Goal: Task Accomplishment & Management: Manage account settings

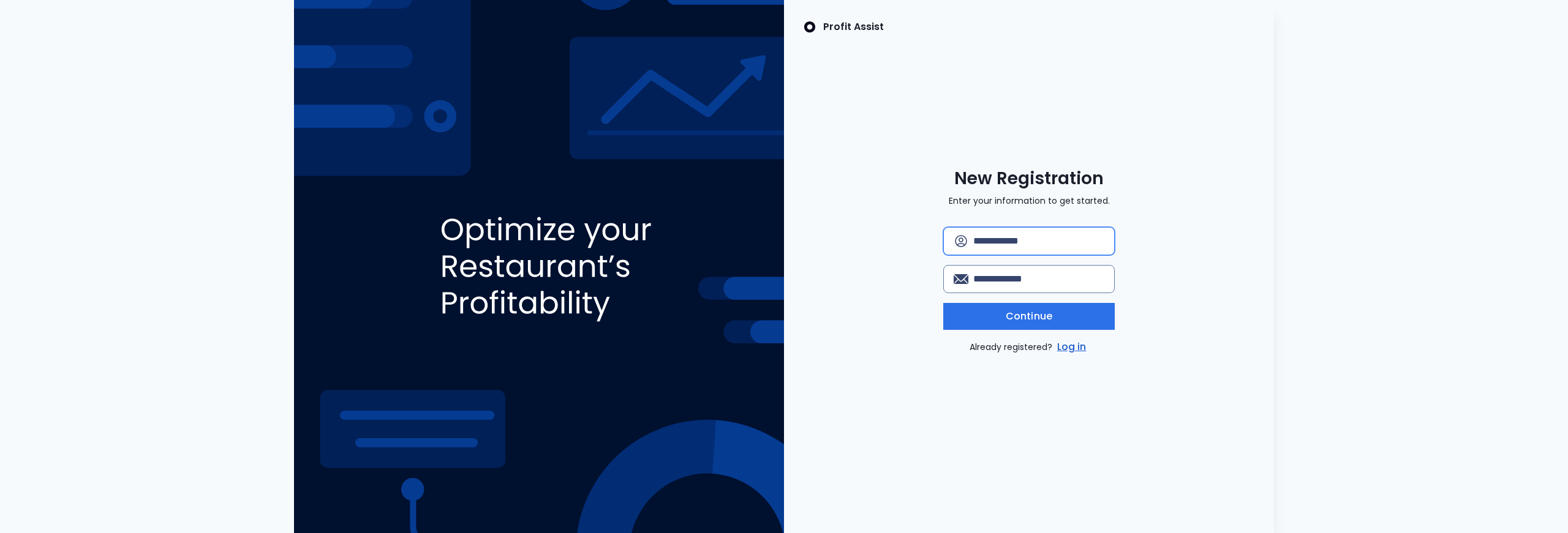
click at [1068, 239] on input "text" at bounding box center [1039, 241] width 131 height 27
click at [993, 275] on input "email" at bounding box center [1039, 278] width 131 height 27
click at [1042, 236] on input "text" at bounding box center [1039, 241] width 131 height 27
paste input "**********"
type input "**********"
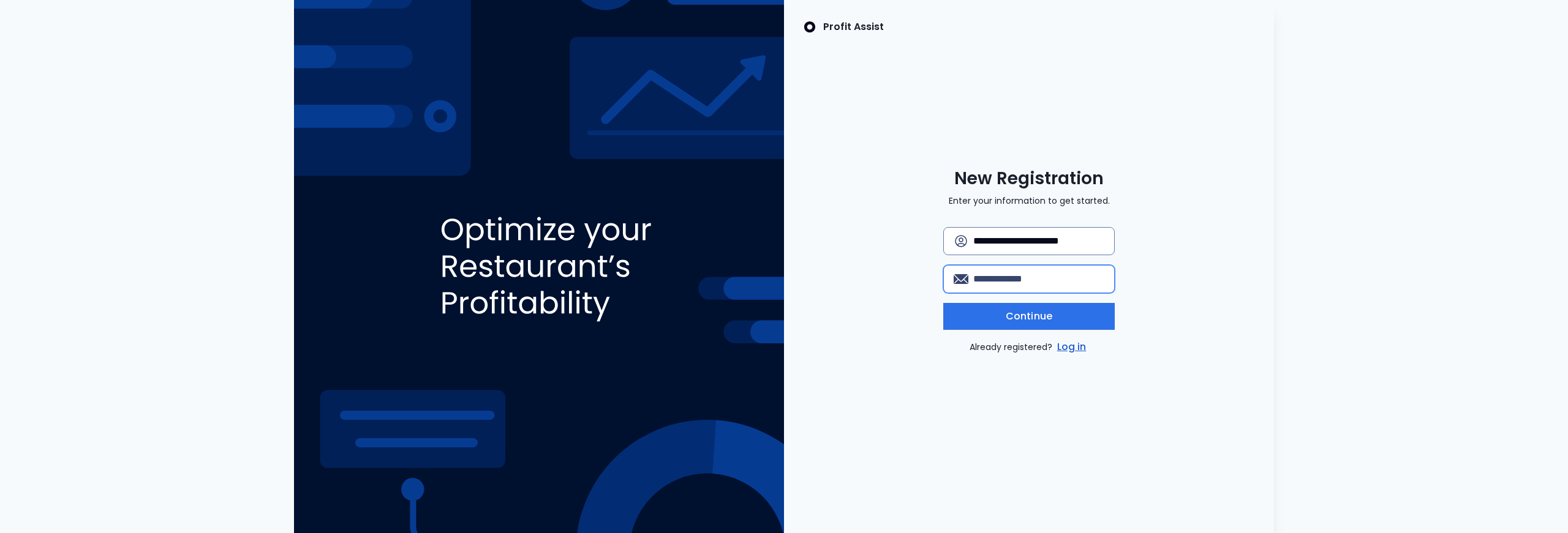
click at [1029, 280] on input "email" at bounding box center [1039, 278] width 131 height 27
paste input "**********"
type input "**********"
click at [1045, 314] on span "Continue" at bounding box center [1029, 316] width 46 height 14
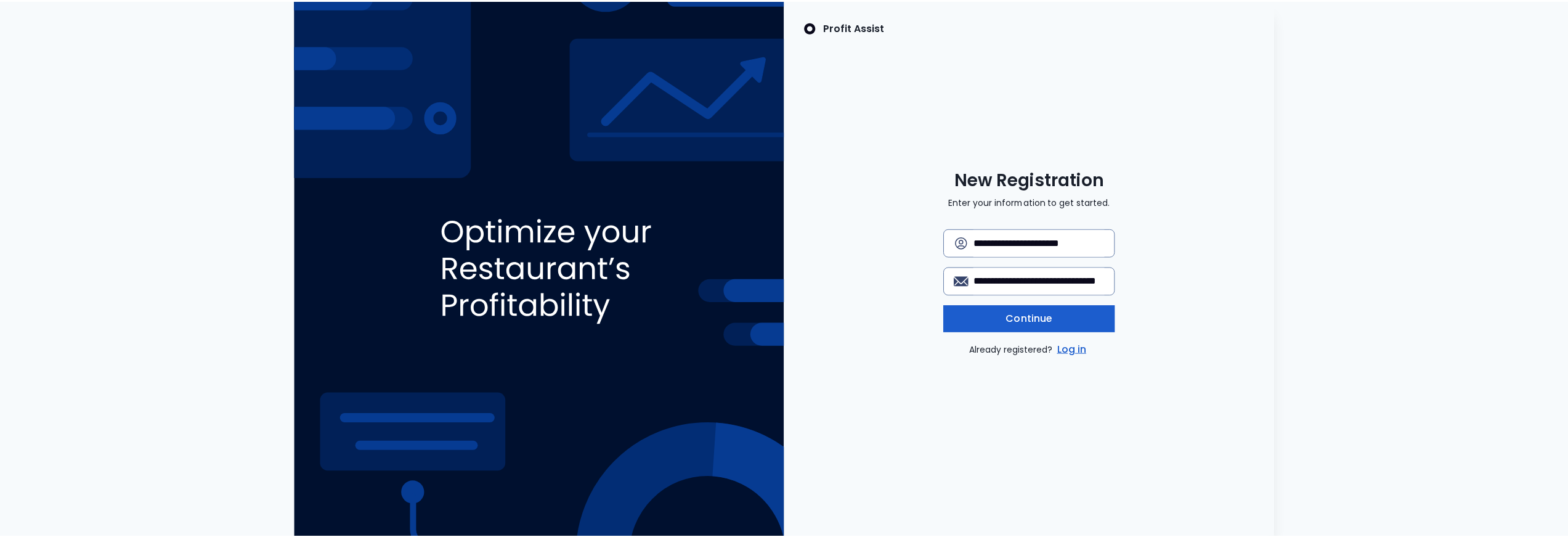
scroll to position [0, 0]
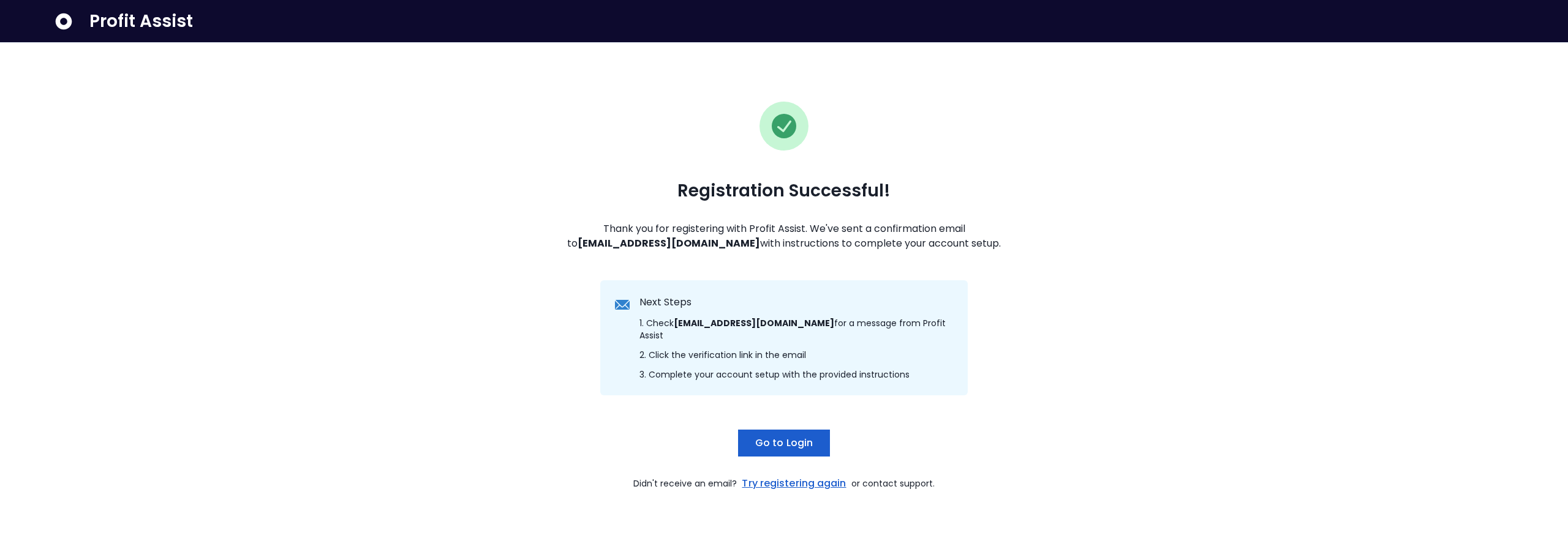
click at [790, 446] on span "Go to Login" at bounding box center [784, 443] width 58 height 14
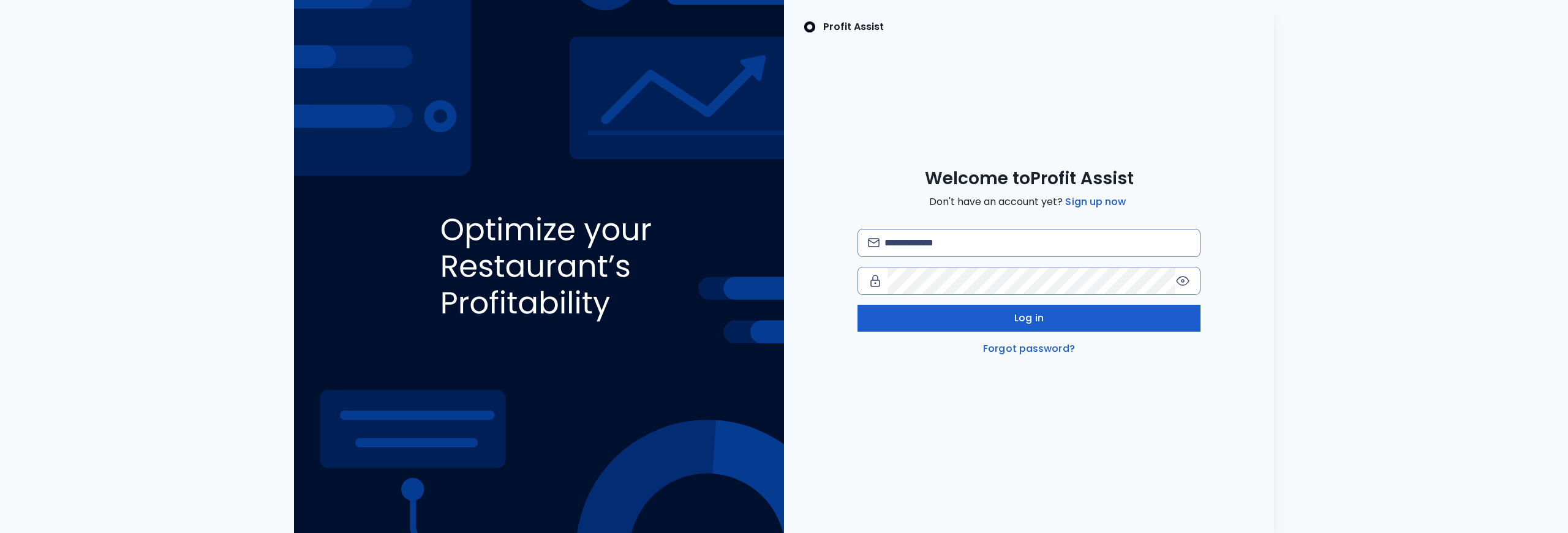
click at [1017, 316] on span "Log in" at bounding box center [1029, 318] width 30 height 14
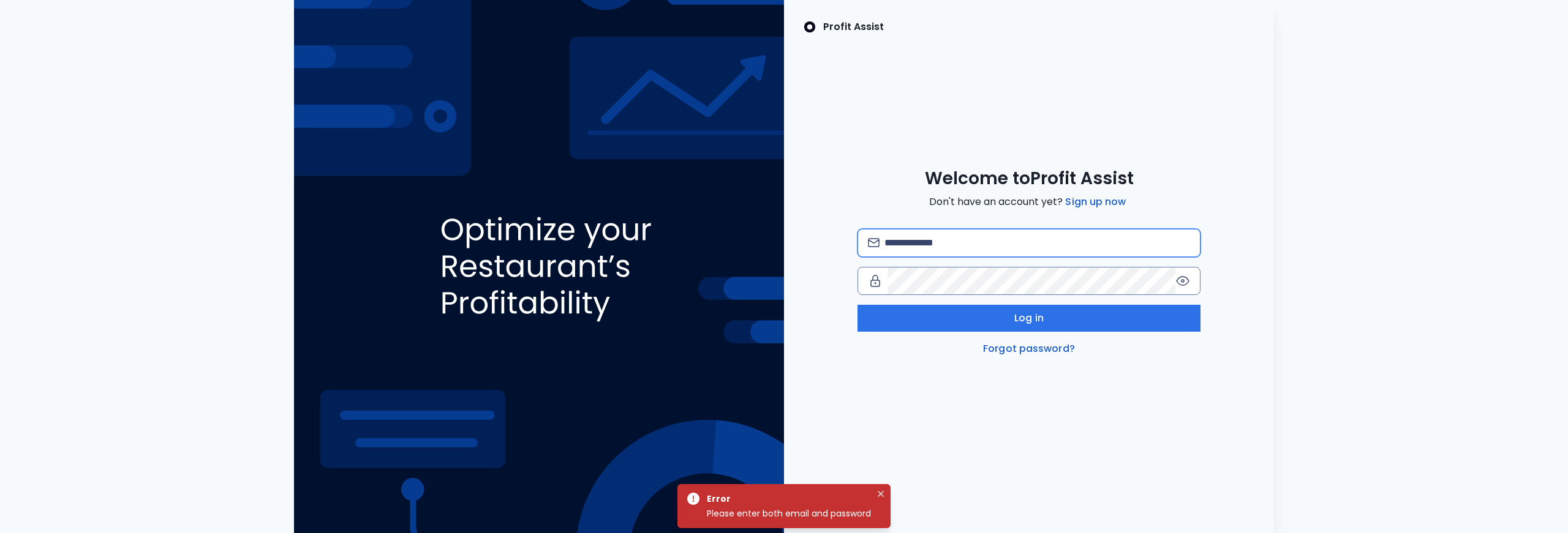
click at [983, 247] on input "email" at bounding box center [1037, 242] width 305 height 27
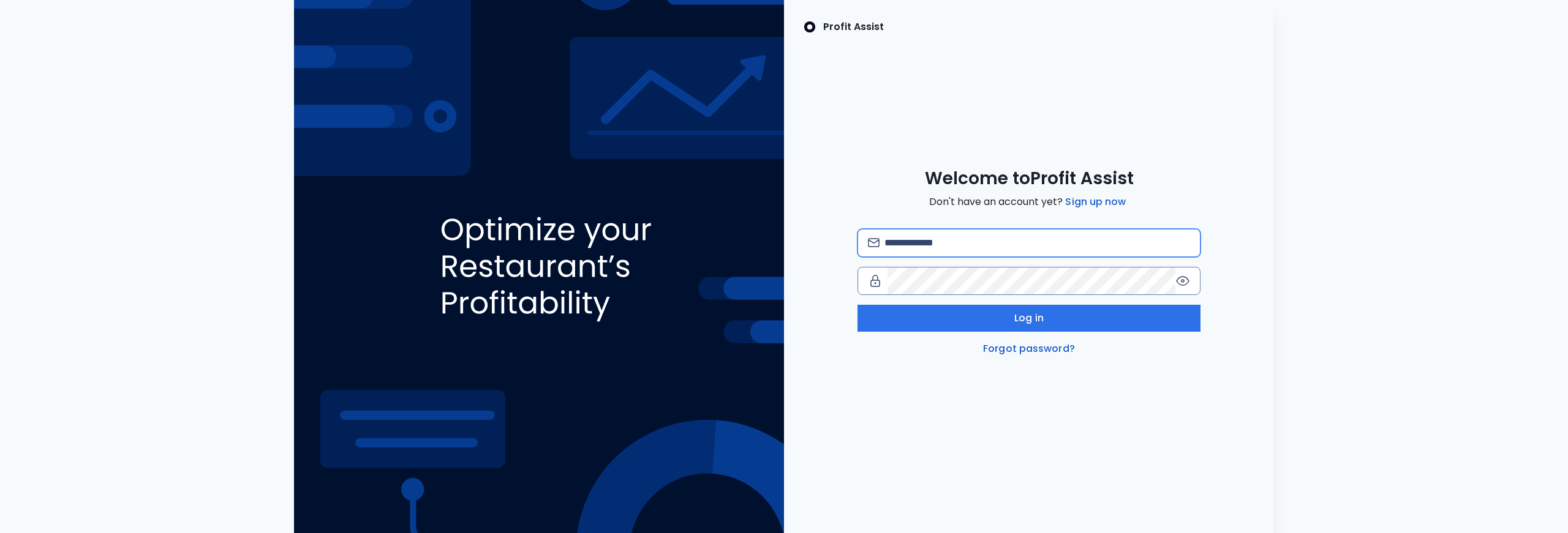
click at [991, 247] on input "email" at bounding box center [1037, 242] width 305 height 27
paste input "**********"
click at [907, 240] on input "**********" at bounding box center [1037, 242] width 305 height 27
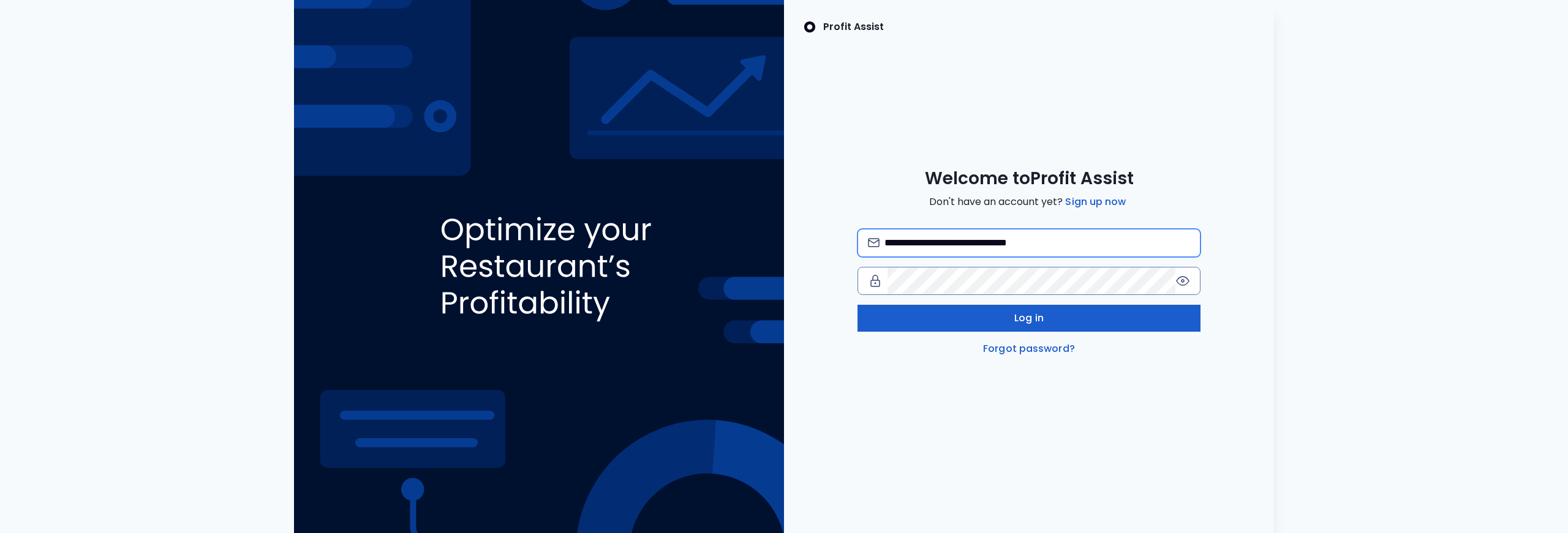
type input "**********"
click at [1032, 326] on button "Log in" at bounding box center [1029, 317] width 343 height 27
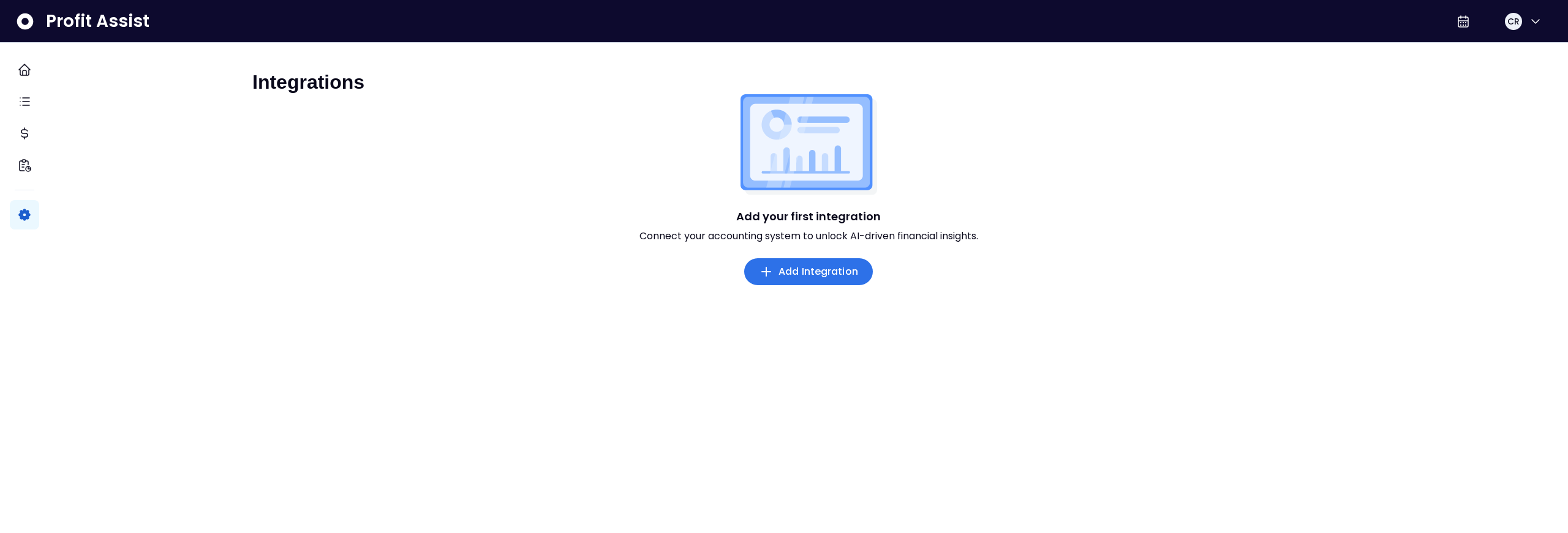
click at [811, 279] on span "Add Integration" at bounding box center [818, 271] width 79 height 14
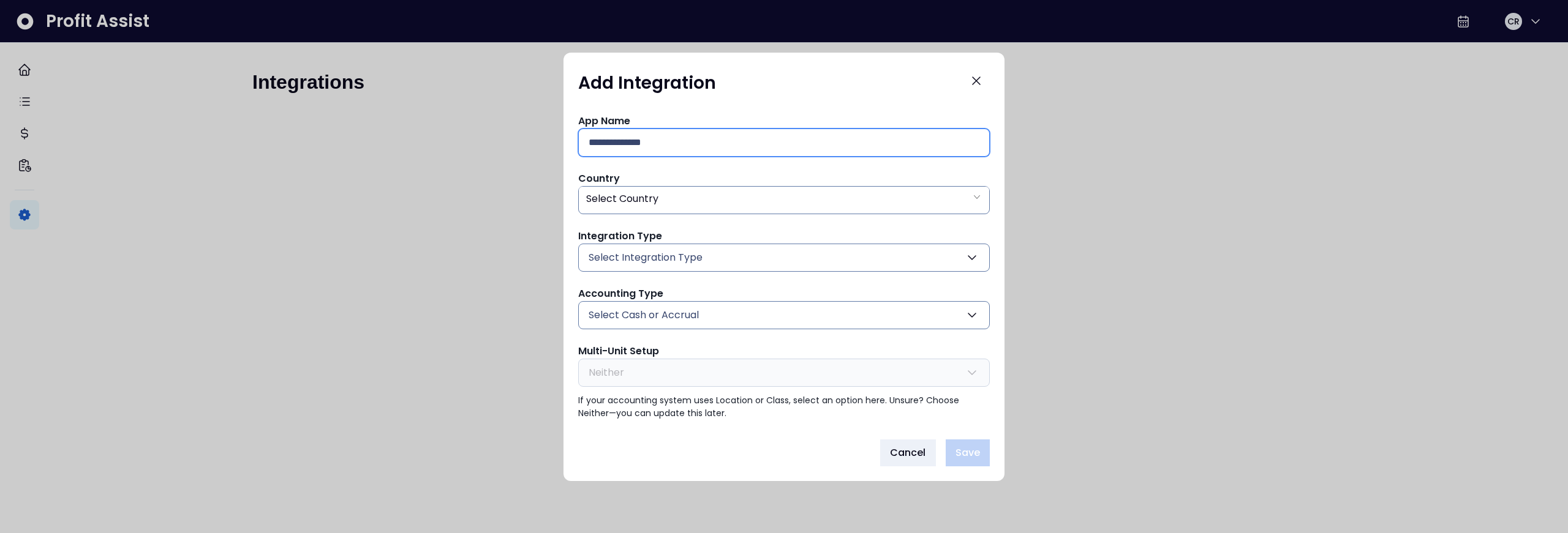
click at [770, 149] on input "text" at bounding box center [783, 142] width 391 height 27
click at [725, 202] on div "Select Country" at bounding box center [784, 199] width 410 height 25
click at [731, 195] on div "Select Country" at bounding box center [784, 199] width 410 height 25
click at [903, 451] on span "Cancel" at bounding box center [908, 453] width 36 height 14
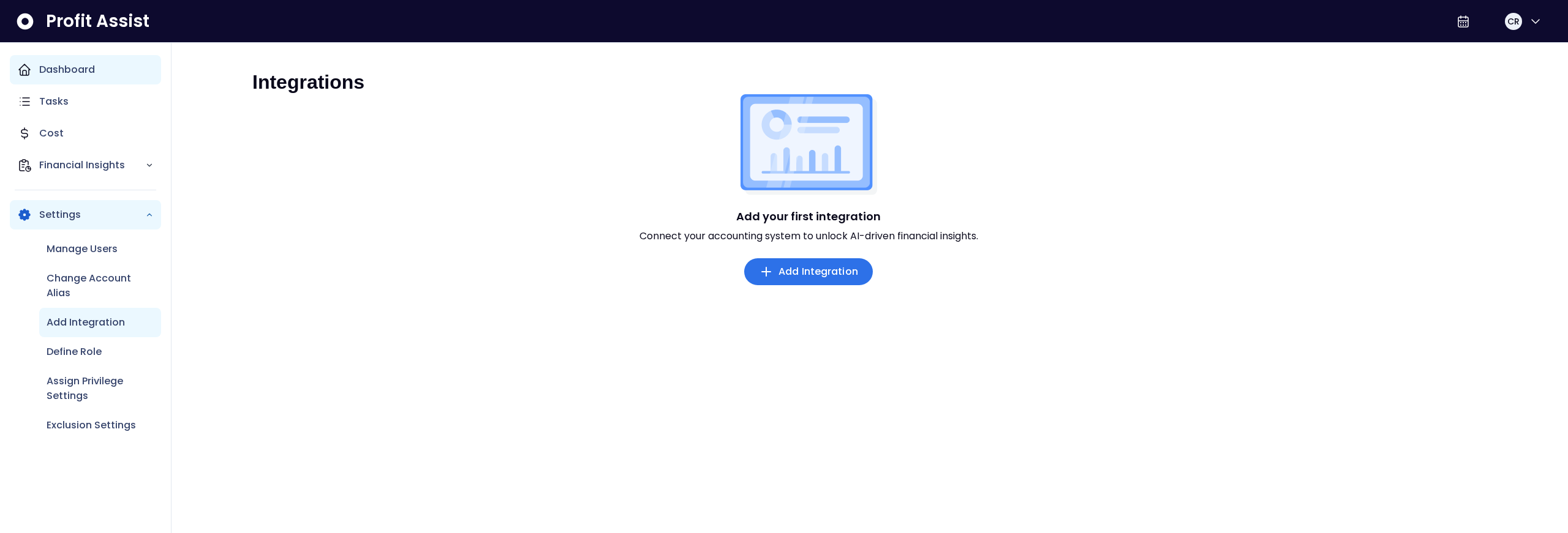
click at [30, 69] on icon "Main navigation" at bounding box center [25, 70] width 14 height 14
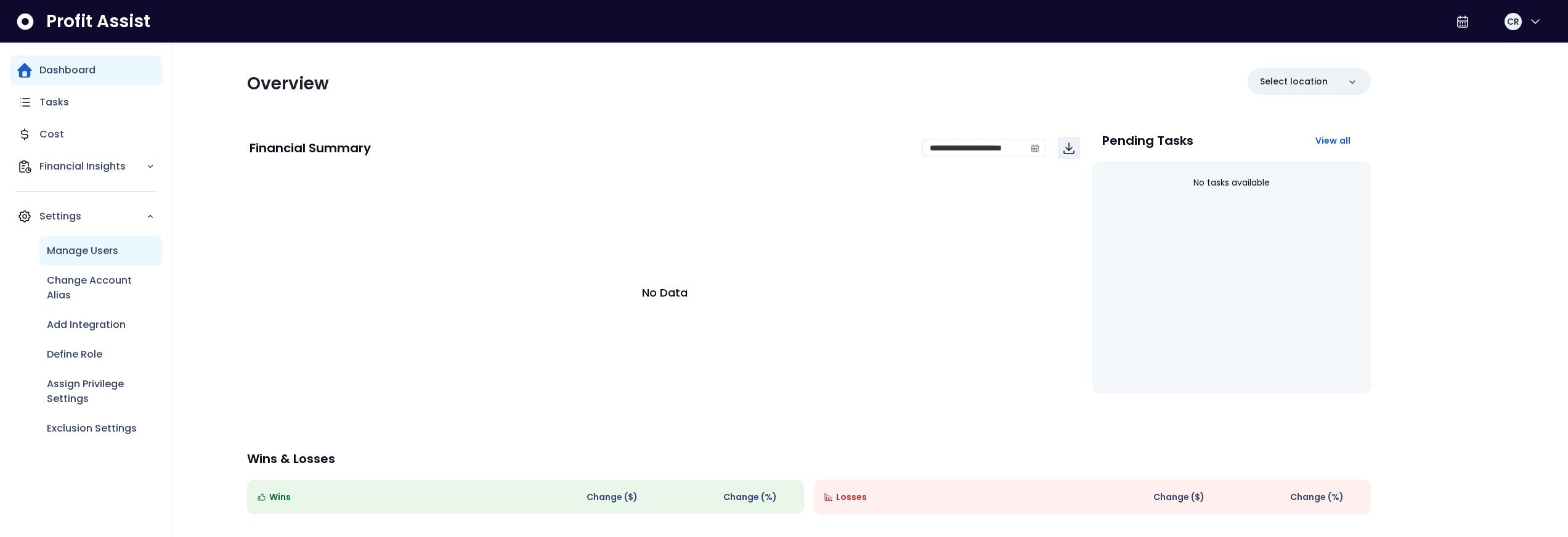
click at [100, 250] on p "Manage Users" at bounding box center [82, 251] width 71 height 15
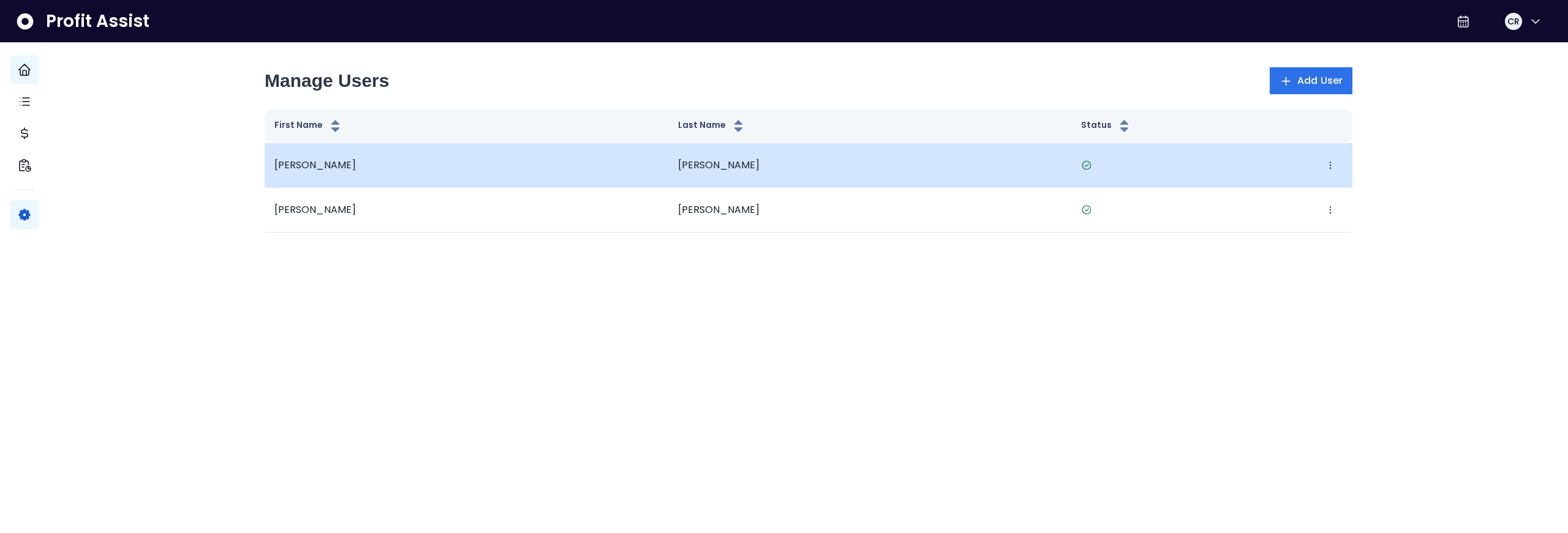
click at [1304, 161] on div "Edit Deactivate" at bounding box center [1211, 165] width 261 height 25
click at [1318, 164] on button "button" at bounding box center [1330, 165] width 25 height 25
click at [1363, 208] on button "Edit" at bounding box center [1375, 202] width 136 height 30
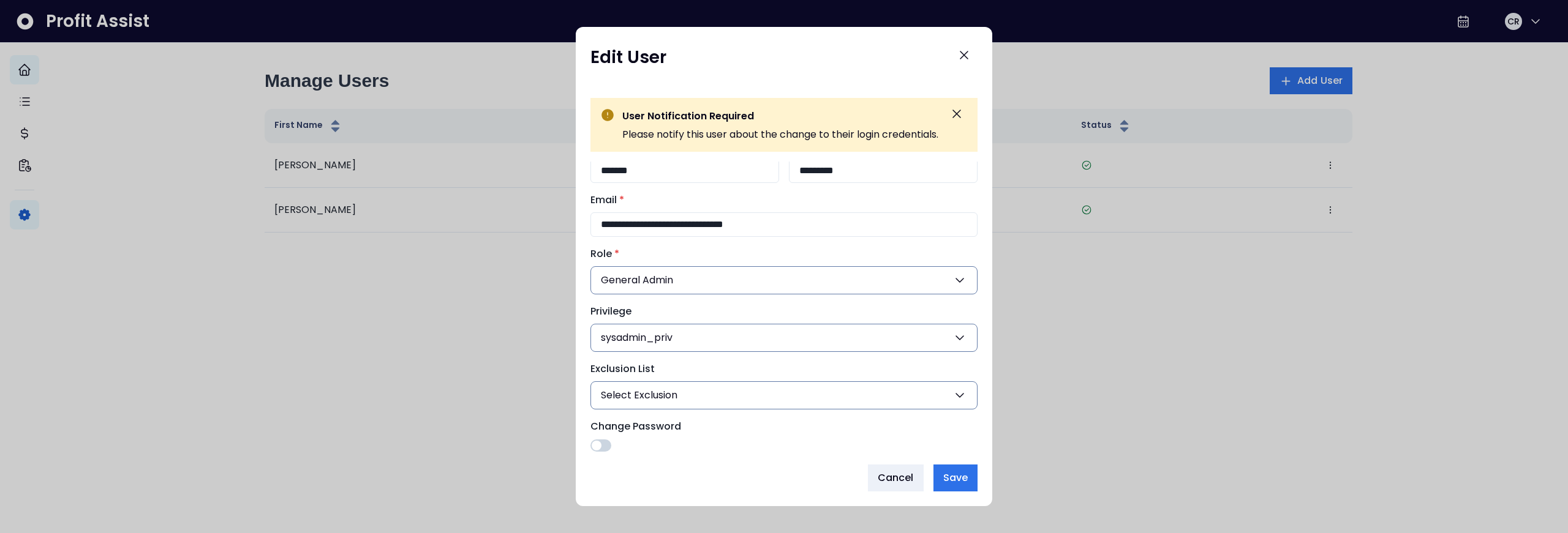
scroll to position [38, 0]
click at [907, 485] on span "Cancel" at bounding box center [896, 477] width 36 height 14
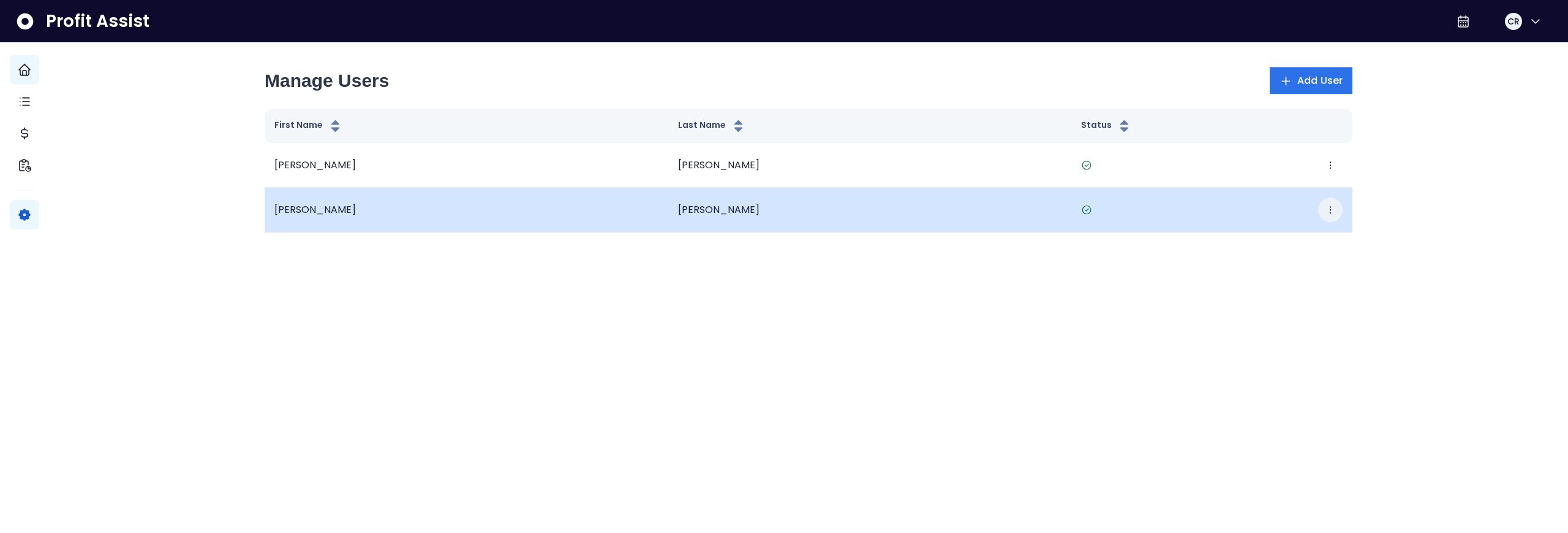
click at [1325, 211] on icon "button" at bounding box center [1330, 210] width 10 height 10
click at [1330, 237] on button "Edit" at bounding box center [1375, 247] width 136 height 30
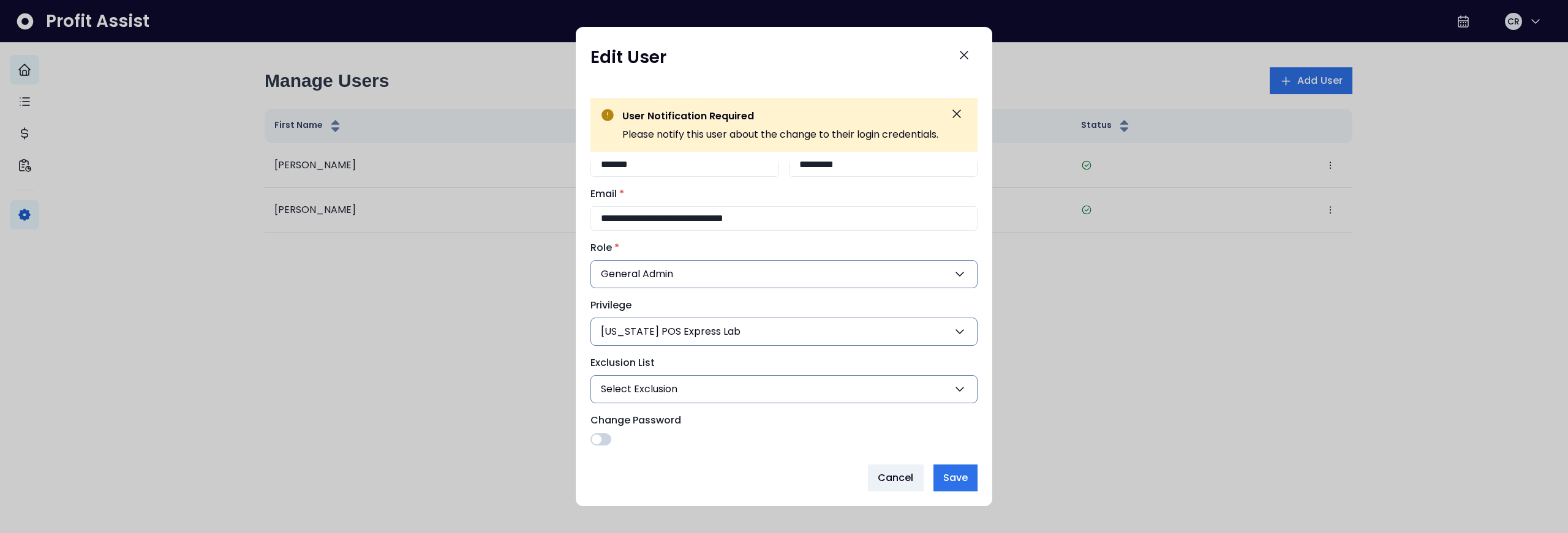
click at [934, 325] on button "Georgia POS Express Lab" at bounding box center [784, 331] width 387 height 28
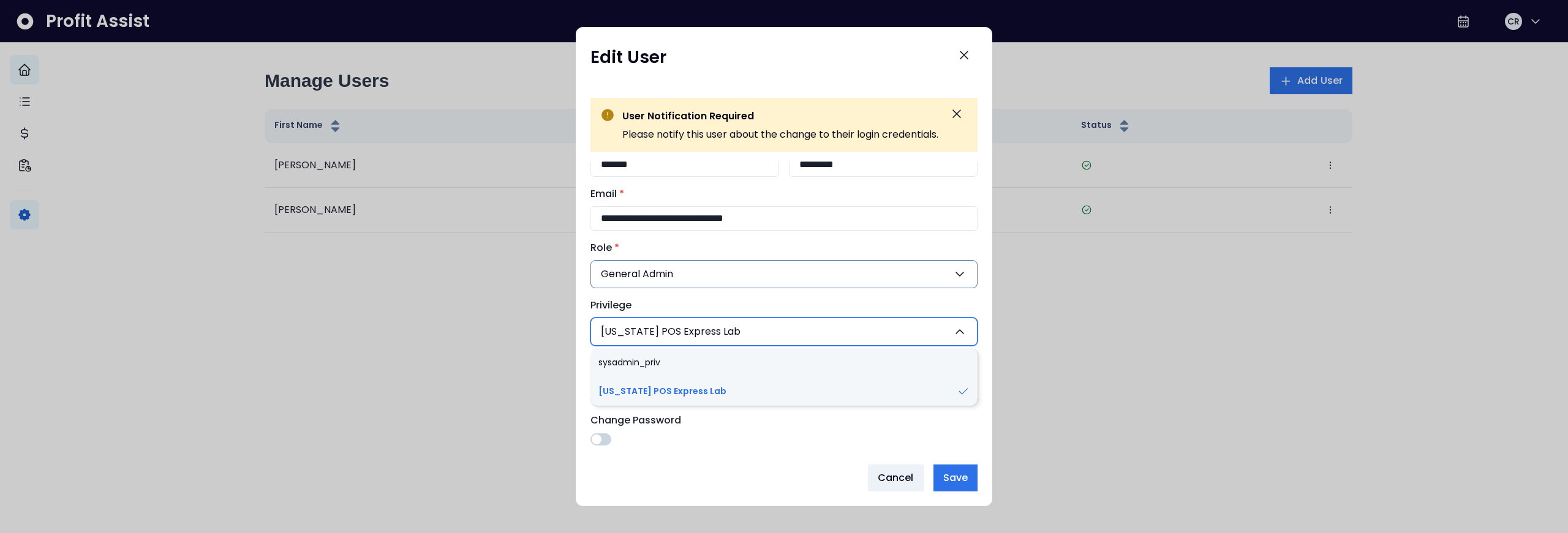
click at [935, 327] on button "Georgia POS Express Lab" at bounding box center [784, 331] width 387 height 28
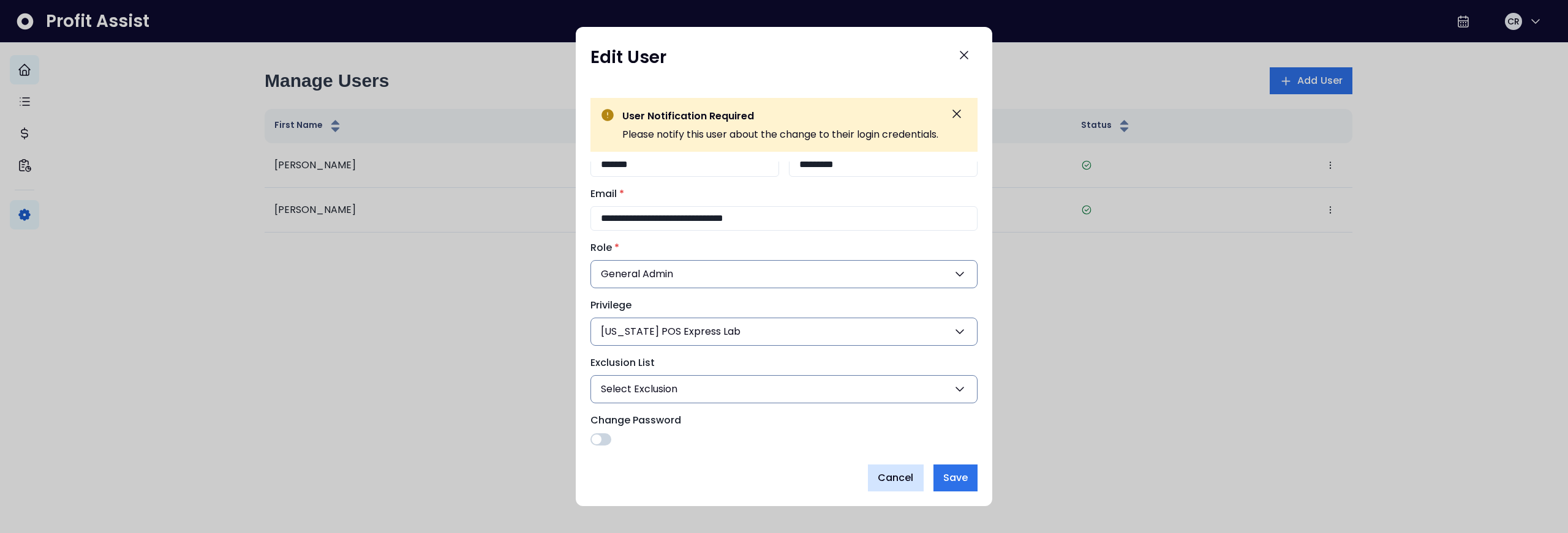
click at [910, 481] on span "Cancel" at bounding box center [896, 477] width 36 height 14
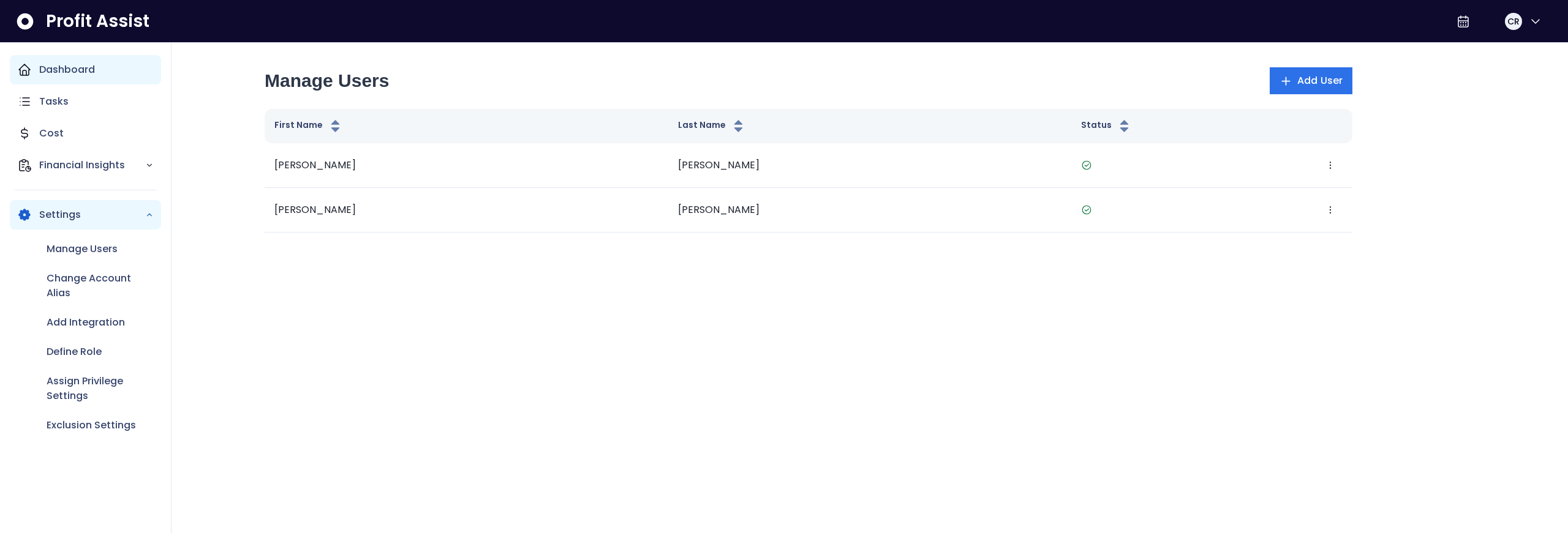
click at [26, 71] on icon "Main navigation" at bounding box center [25, 70] width 14 height 14
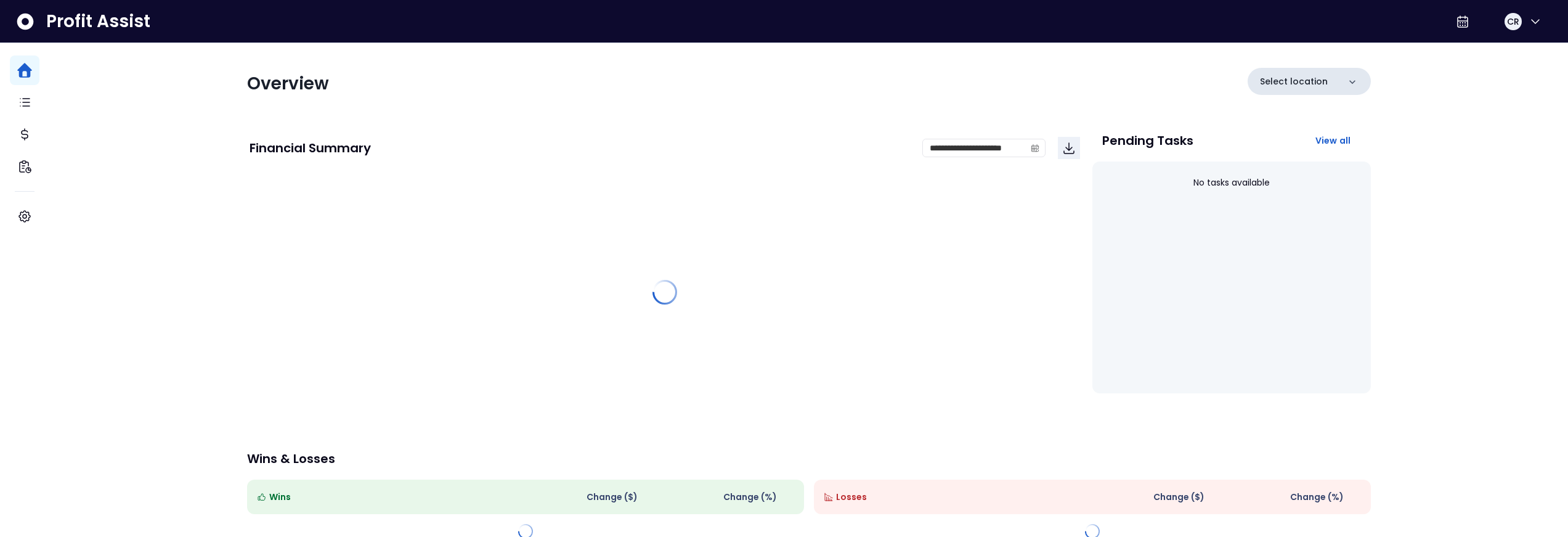
click at [1346, 87] on icon at bounding box center [1352, 81] width 12 height 12
click at [1299, 161] on p "No locations found" at bounding box center [1309, 159] width 94 height 15
click at [1477, 86] on div "**********" at bounding box center [808, 328] width 1519 height 657
click at [1537, 16] on icon "button" at bounding box center [1535, 22] width 15 height 15
click at [1309, 97] on div "Select location" at bounding box center [1309, 84] width 123 height 32
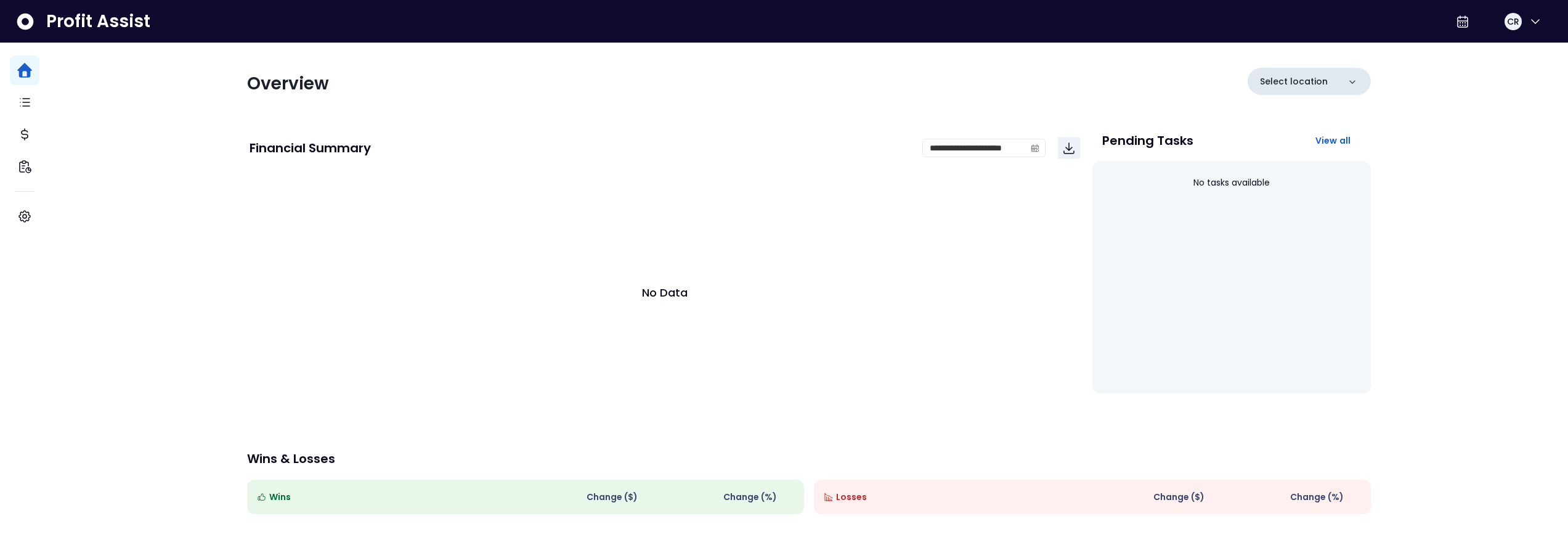
click at [1310, 93] on div "Select location" at bounding box center [1309, 81] width 123 height 27
click at [1310, 92] on div "Select location" at bounding box center [1309, 81] width 123 height 27
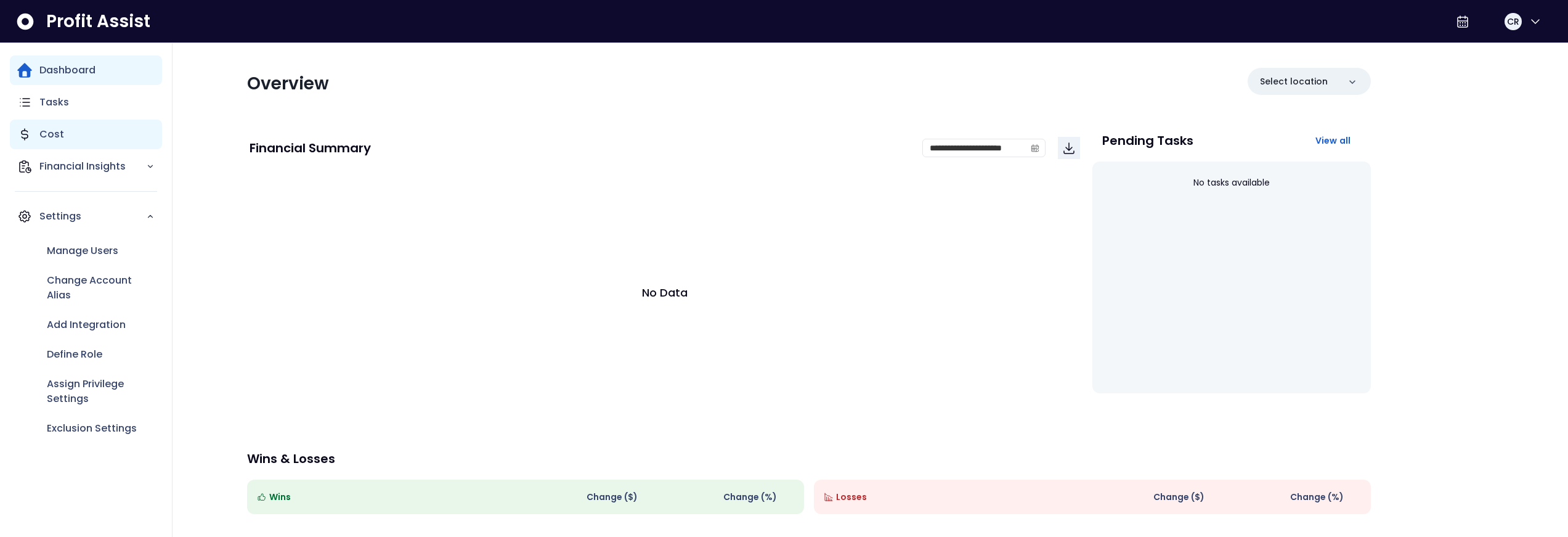
click at [81, 132] on div "Cost" at bounding box center [86, 134] width 153 height 30
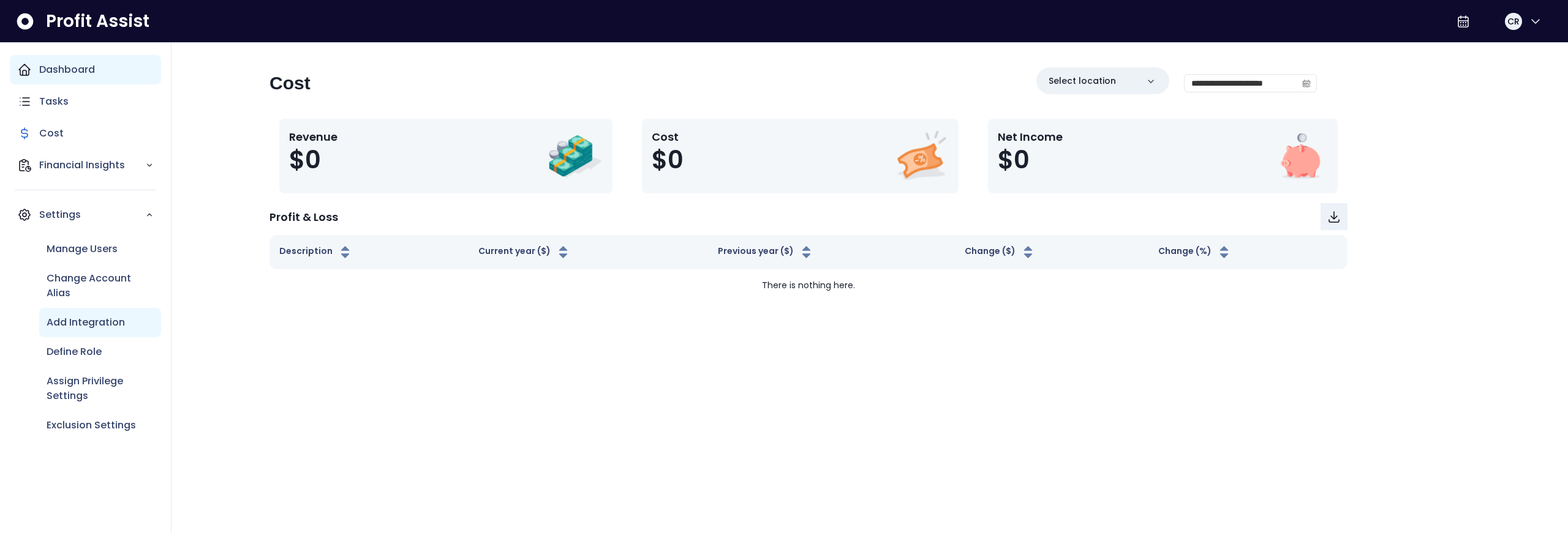
click at [102, 324] on p "Add Integration" at bounding box center [85, 322] width 79 height 14
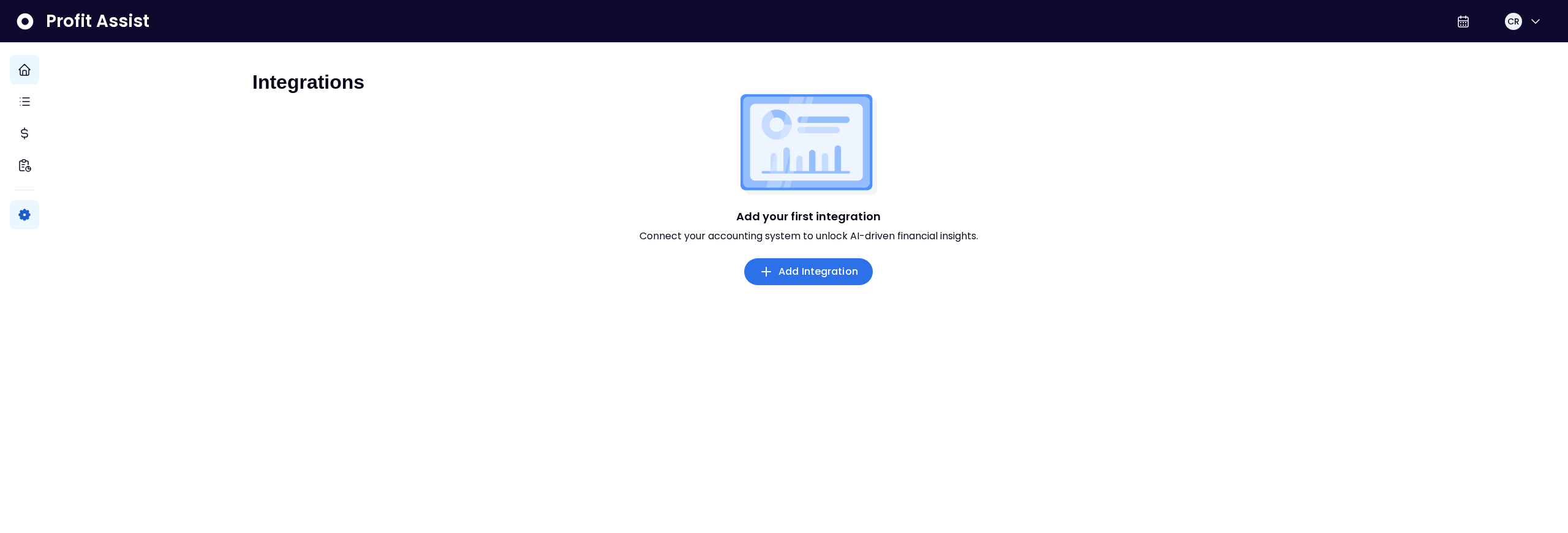
click at [816, 279] on span "Add Integration" at bounding box center [818, 271] width 79 height 14
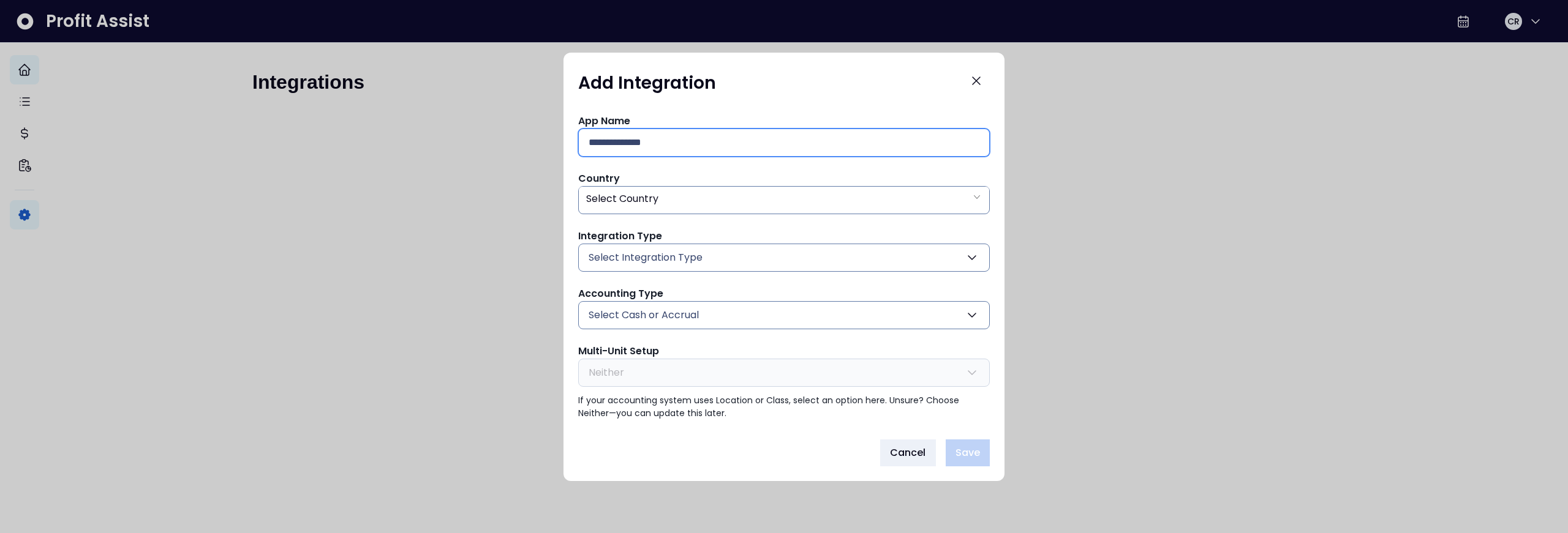
click at [816, 147] on input "text" at bounding box center [783, 142] width 391 height 27
type input "**********"
click at [822, 195] on div "Select Country" at bounding box center [784, 199] width 410 height 25
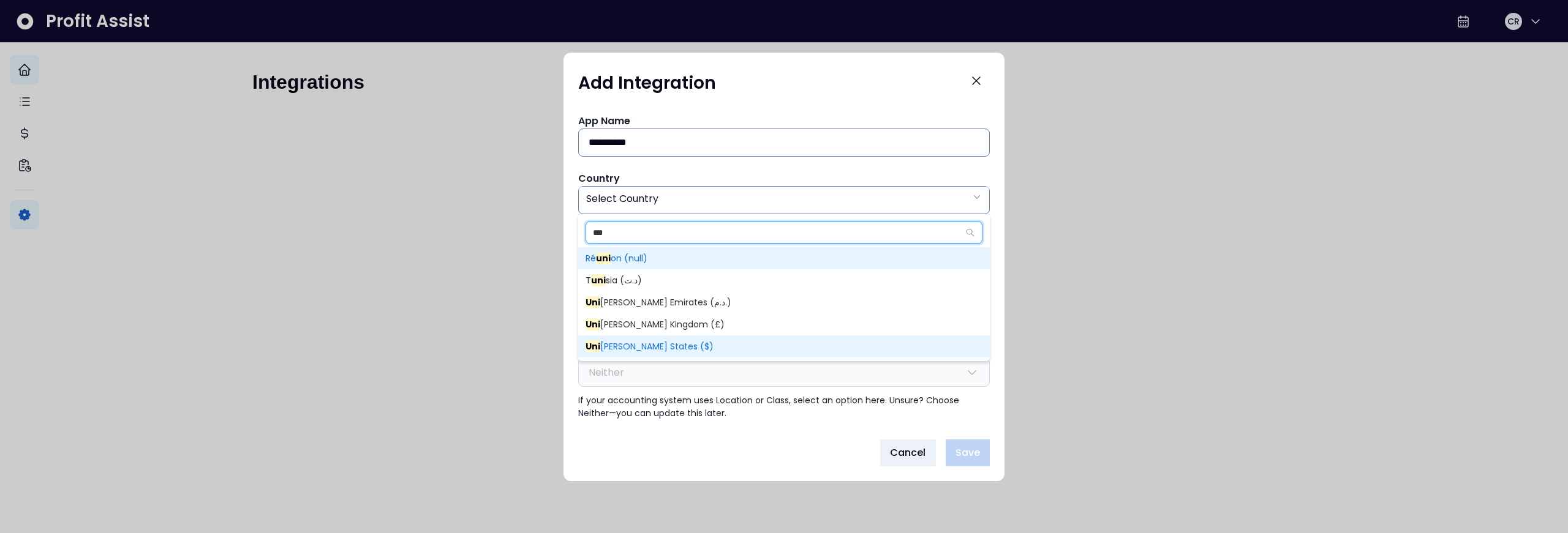
type input "***"
click at [699, 351] on span "Uni ted States ($)" at bounding box center [784, 346] width 411 height 22
type input "**"
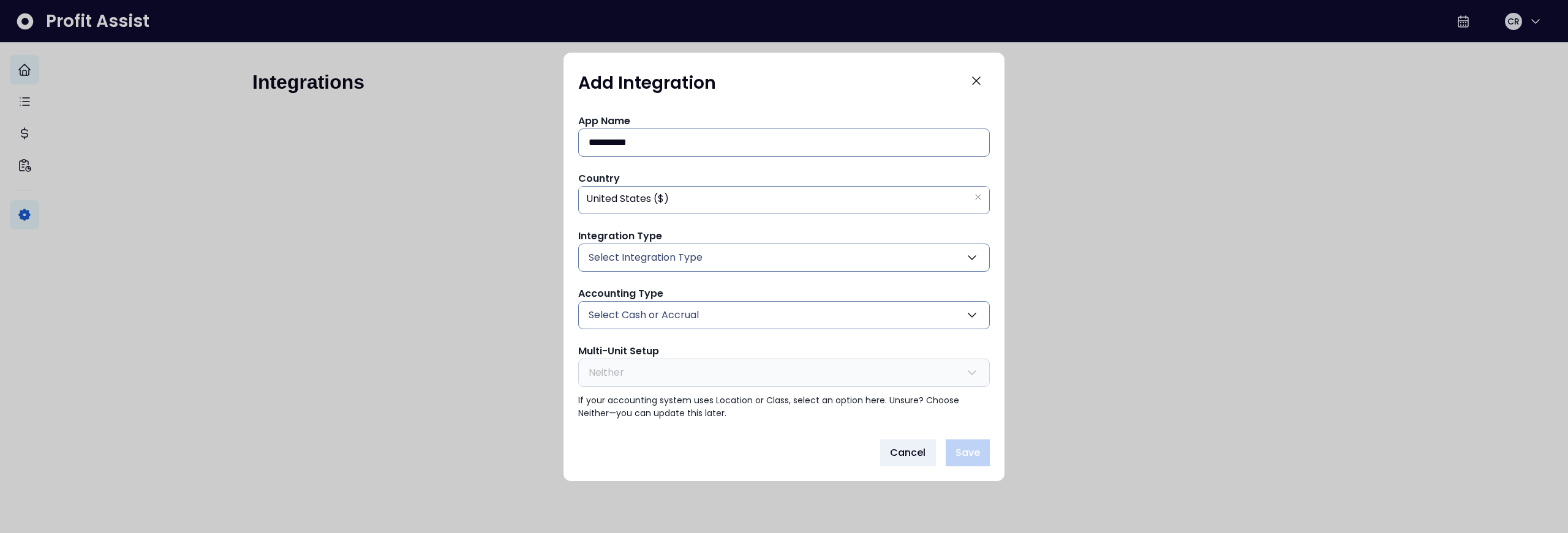
click at [794, 259] on button "Select Integration Type" at bounding box center [784, 257] width 411 height 28
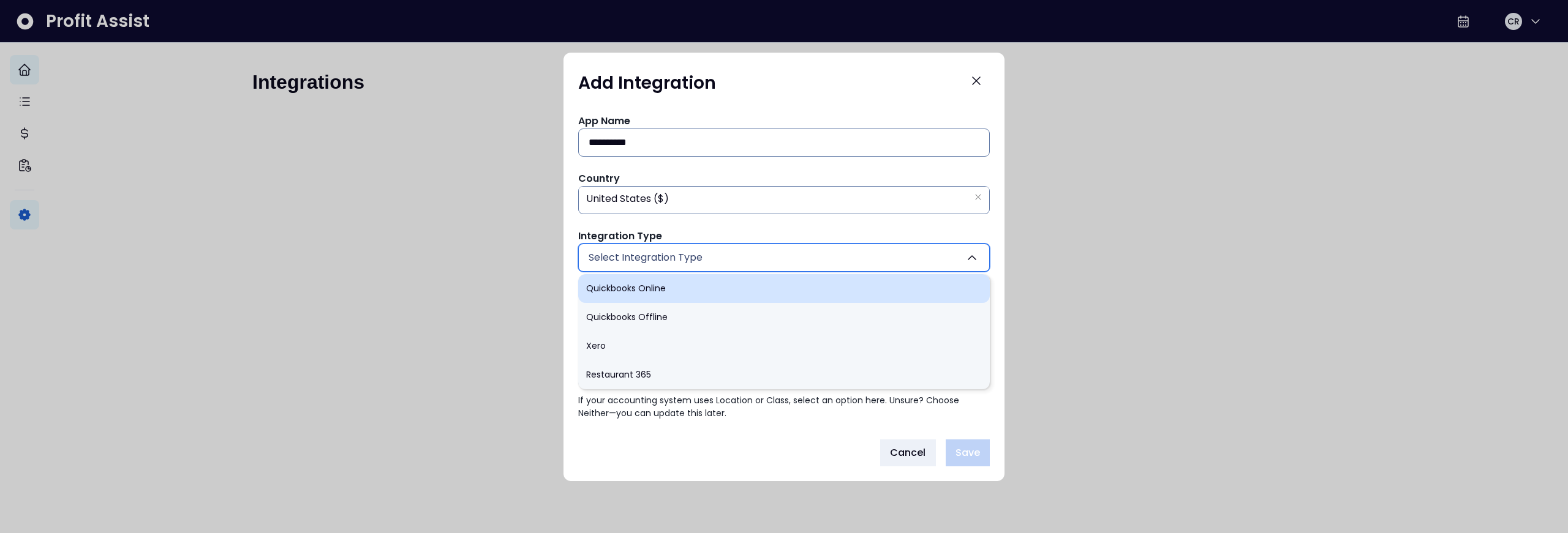
click at [781, 288] on li "Quickbooks Online" at bounding box center [784, 288] width 411 height 29
type input "******"
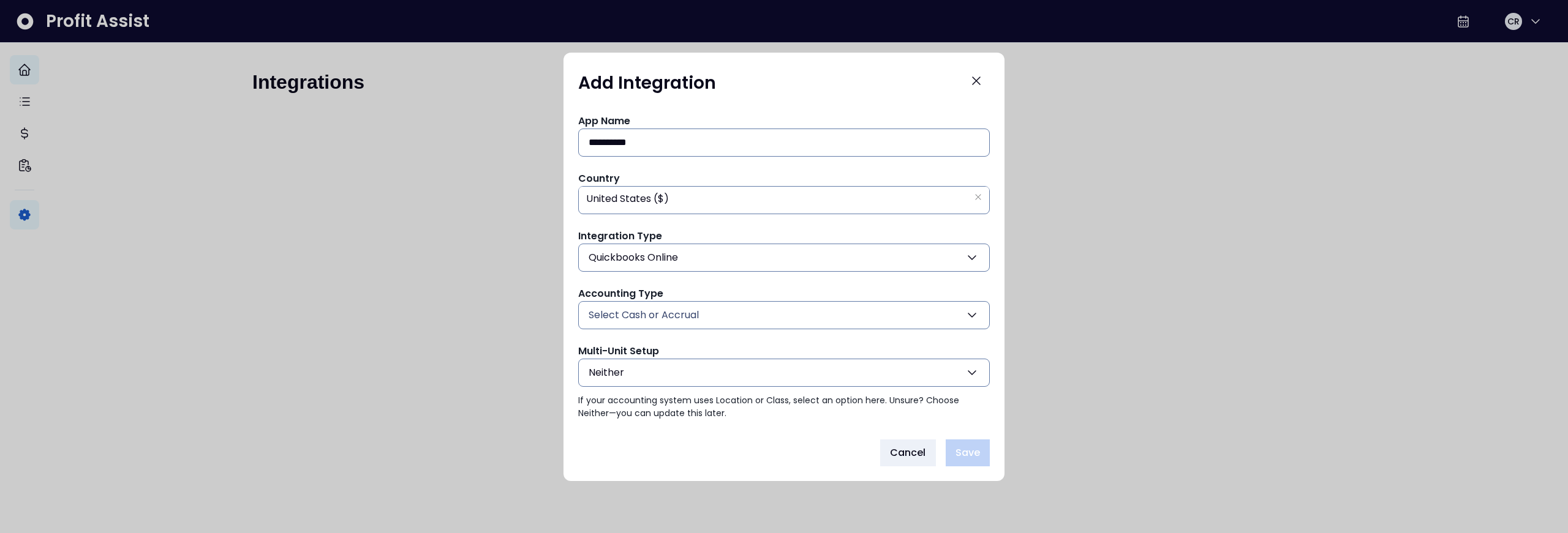
click at [740, 320] on button "Select Cash or Accrual" at bounding box center [784, 314] width 411 height 28
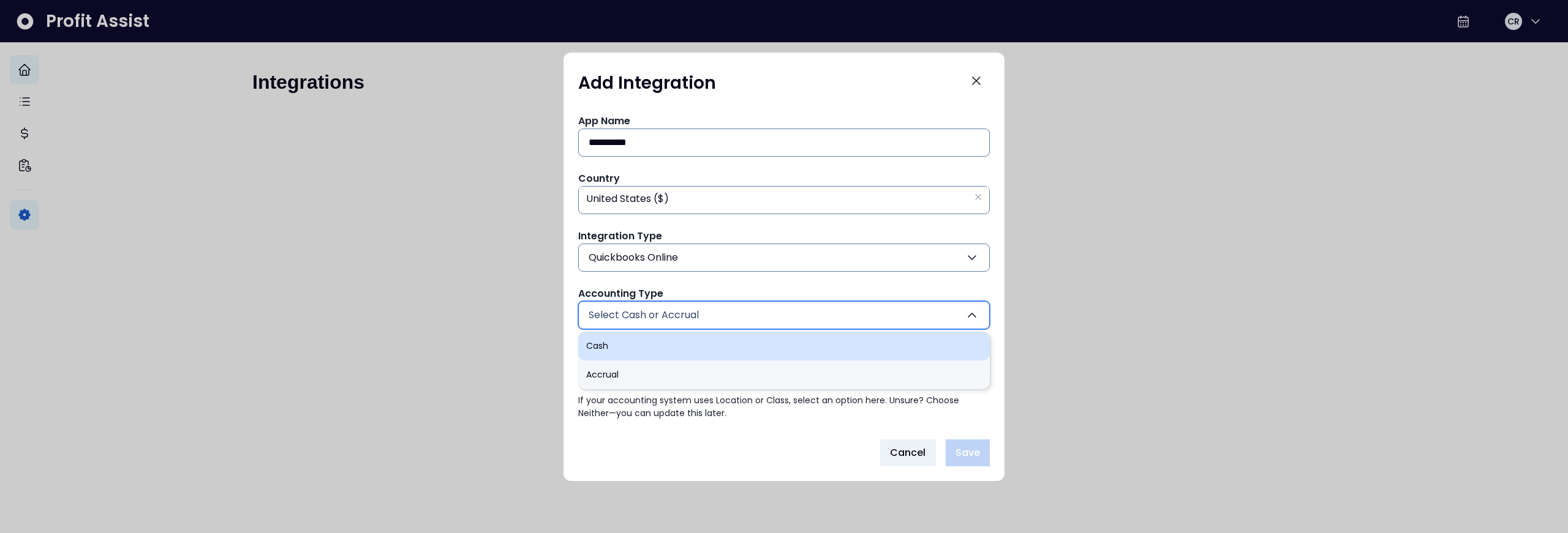
click at [716, 346] on li "Cash" at bounding box center [784, 346] width 411 height 29
type input "****"
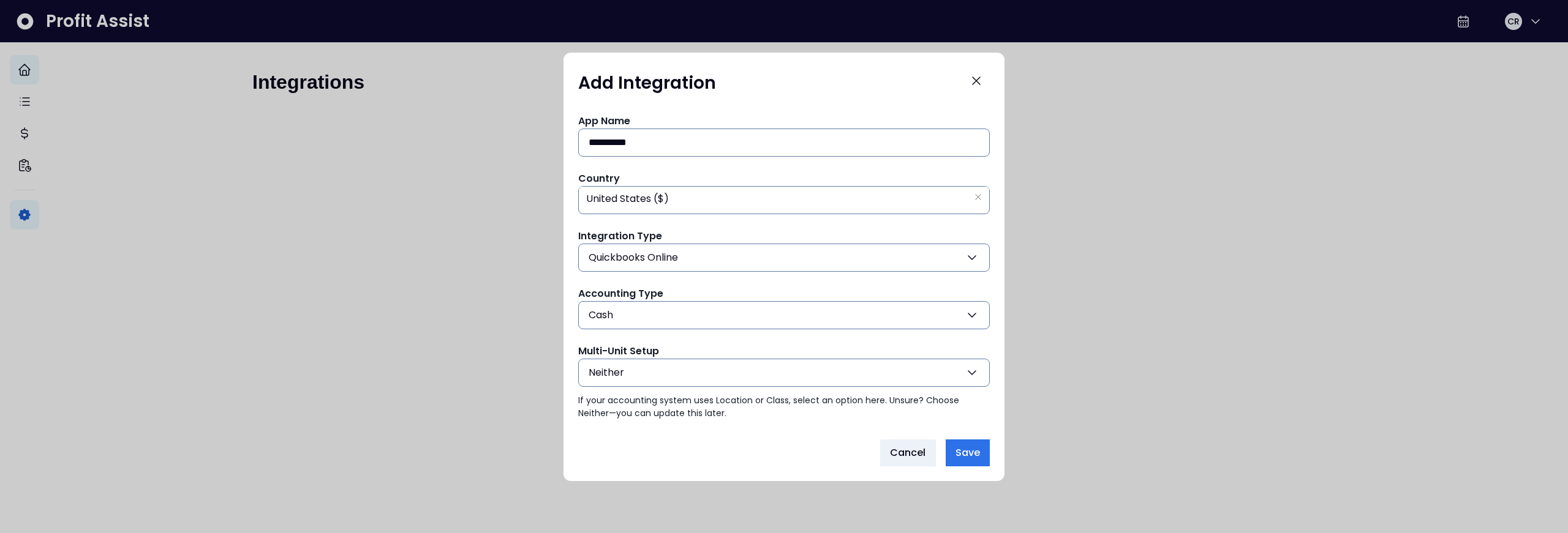
click at [702, 374] on button "Neither" at bounding box center [784, 372] width 411 height 28
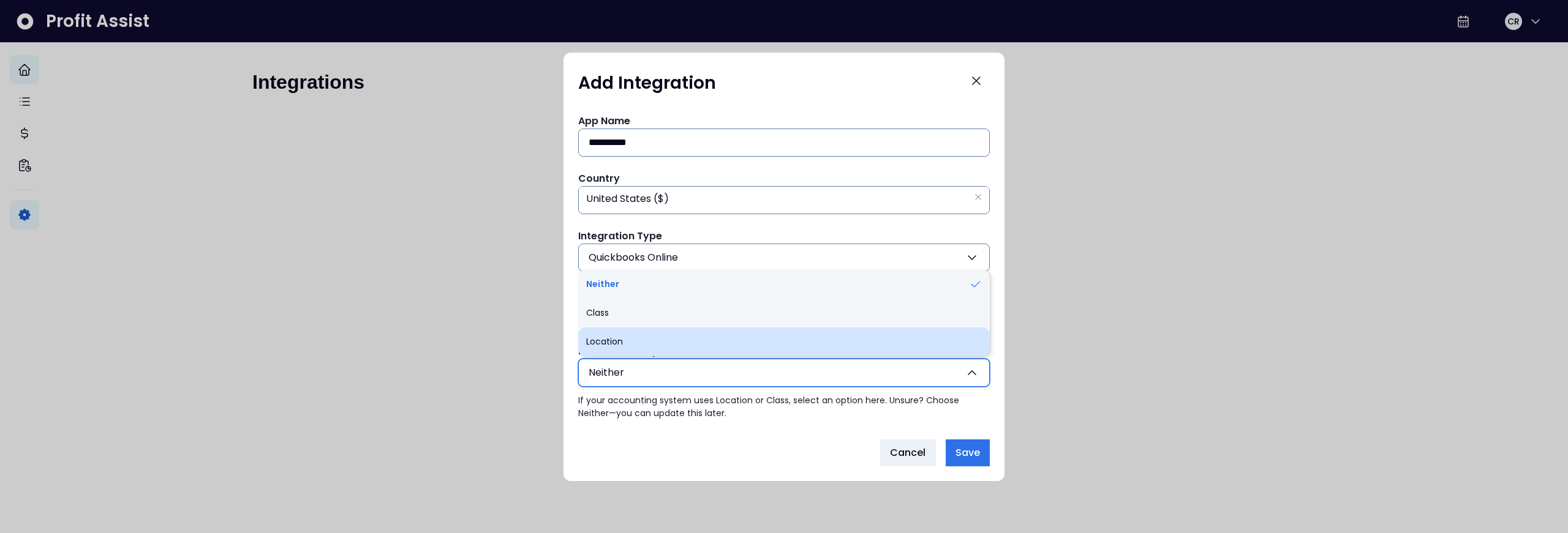
click at [710, 348] on li "Location" at bounding box center [784, 342] width 411 height 29
type input "********"
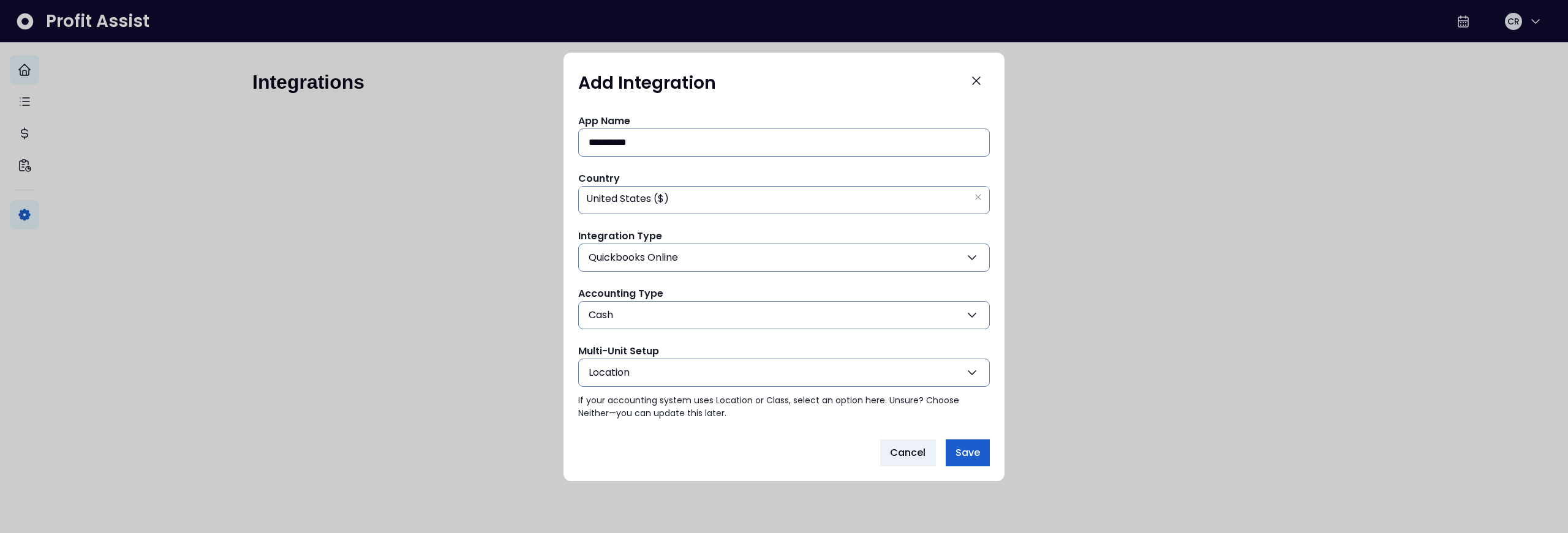
click at [967, 450] on span "Save" at bounding box center [967, 453] width 25 height 14
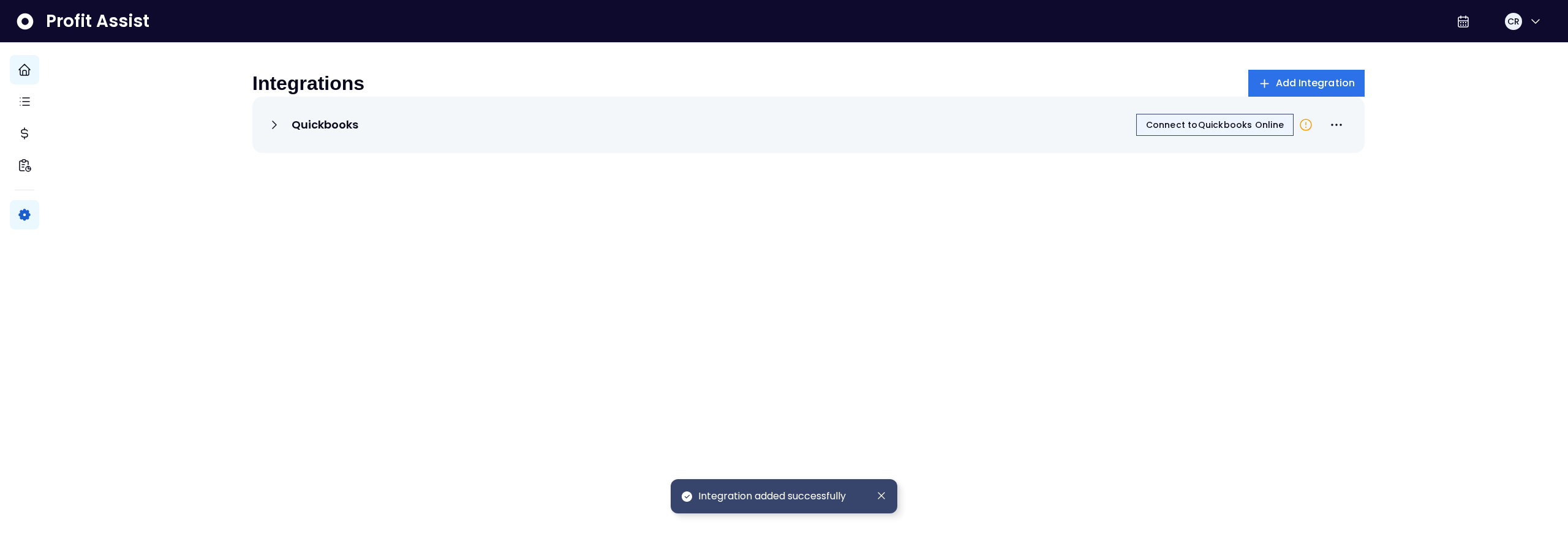
click at [1194, 131] on span "Connect to Quickbooks Online" at bounding box center [1214, 125] width 138 height 12
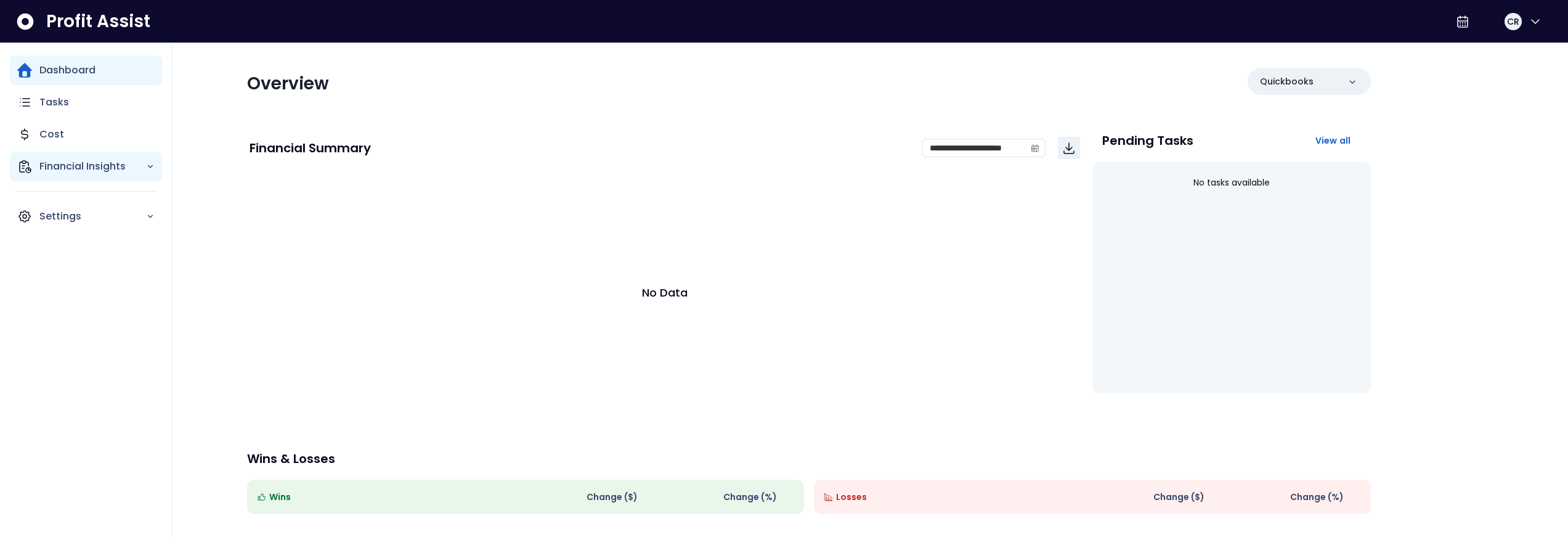
click at [110, 168] on p "Financial Insights" at bounding box center [92, 166] width 107 height 15
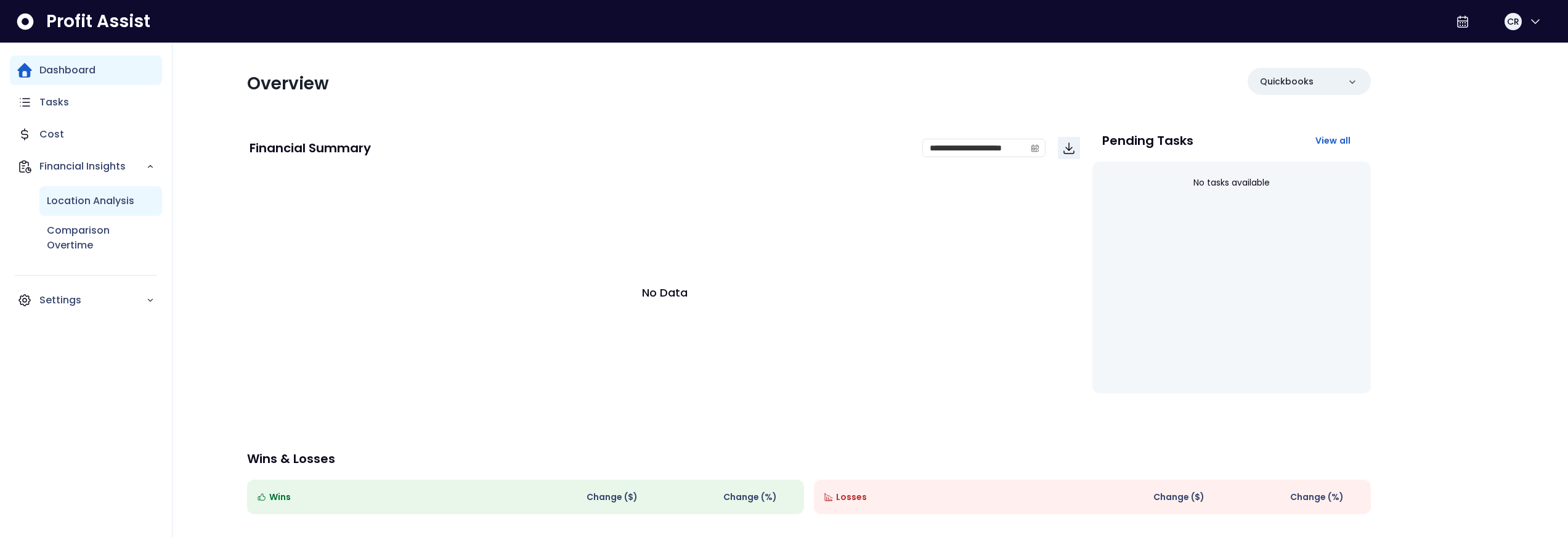
click at [102, 208] on p "Location Analysis" at bounding box center [90, 201] width 87 height 15
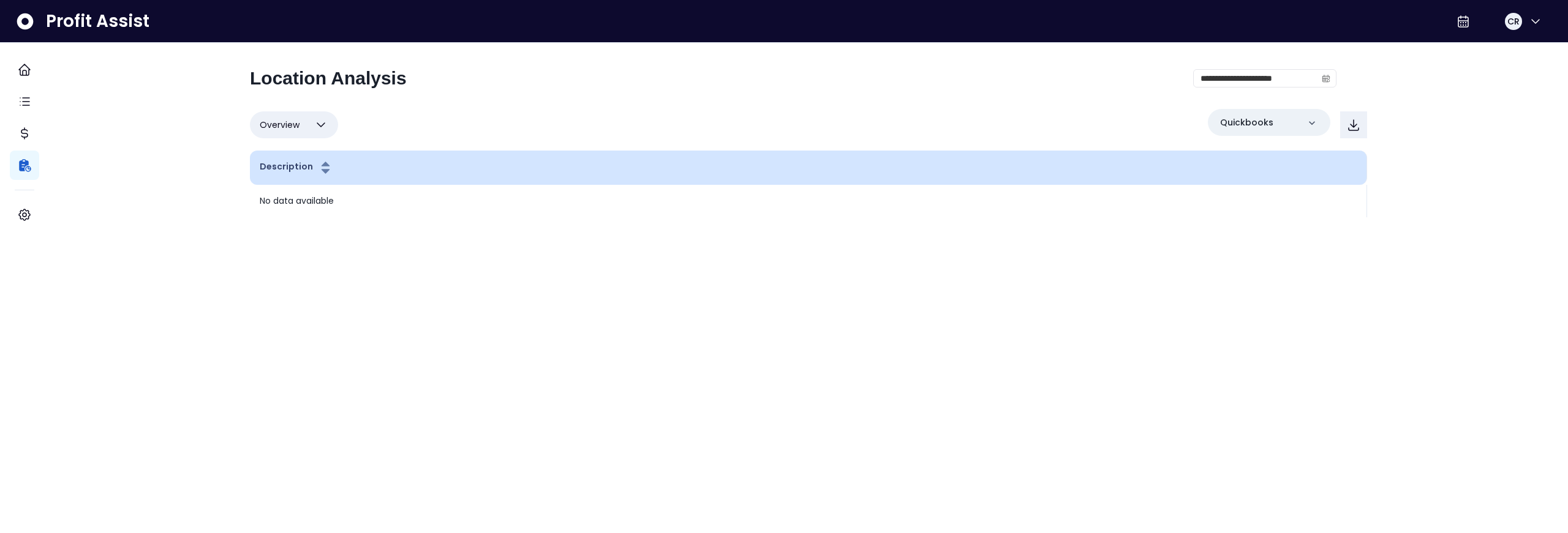
click at [398, 172] on th "Description" at bounding box center [808, 168] width 1117 height 35
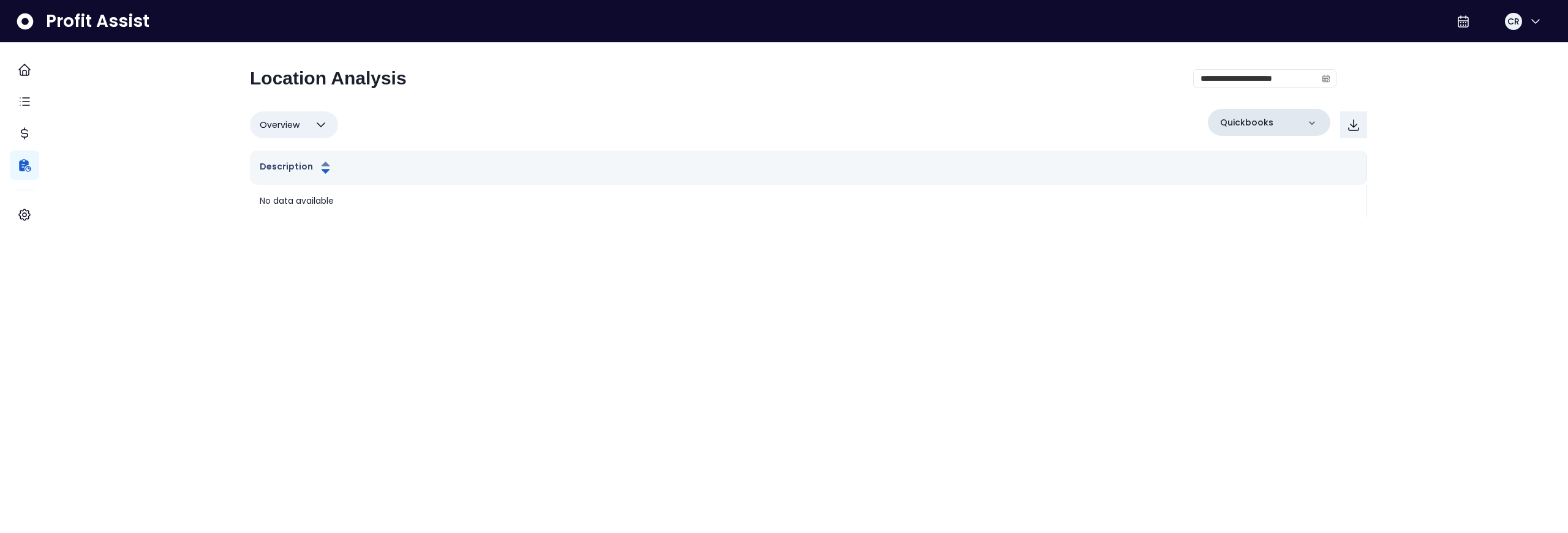
click at [1269, 119] on div "Quickbooks" at bounding box center [1269, 122] width 123 height 27
click at [1269, 121] on div "Quickbooks" at bounding box center [1269, 122] width 123 height 27
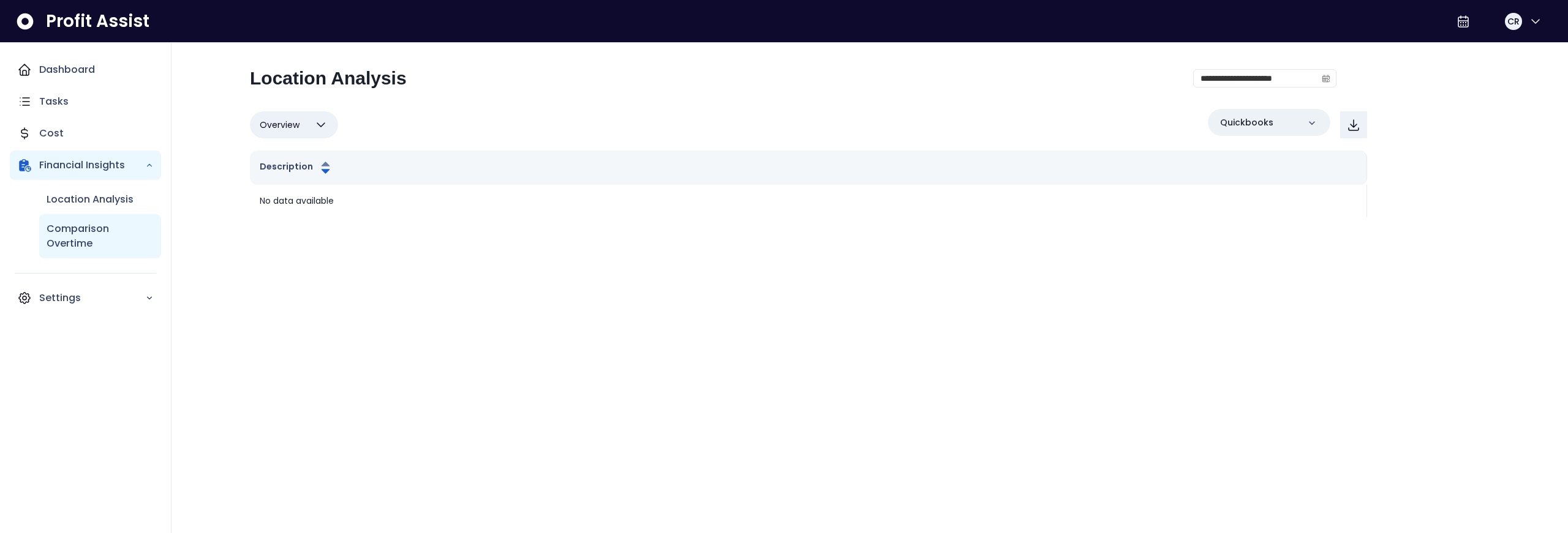
click at [82, 234] on p "Comparison Overtime" at bounding box center [100, 236] width 107 height 30
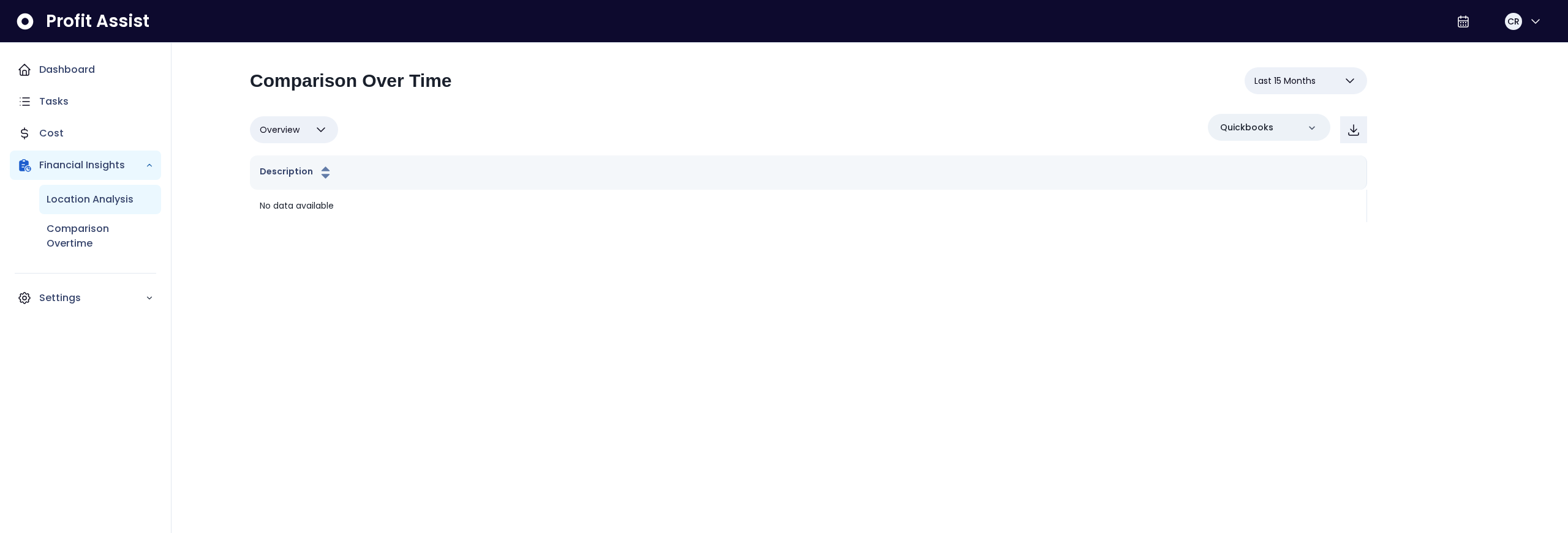
click at [100, 201] on p "Location Analysis" at bounding box center [90, 199] width 87 height 14
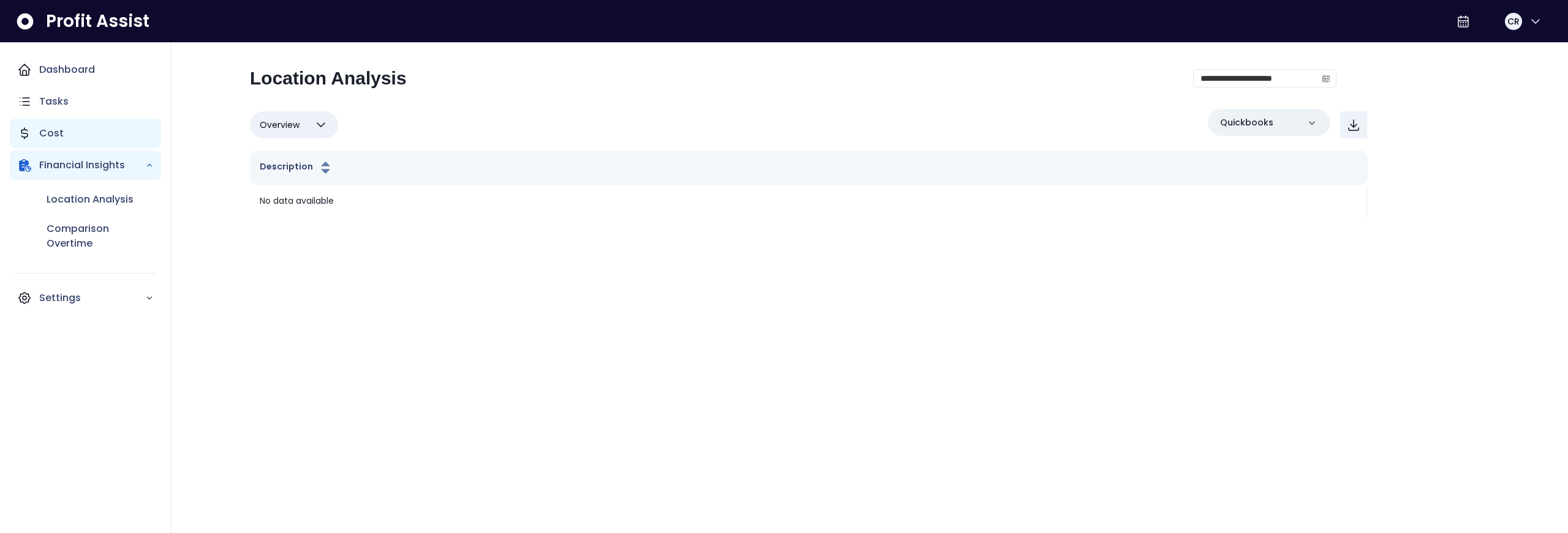
click at [71, 129] on div "Cost" at bounding box center [86, 133] width 152 height 30
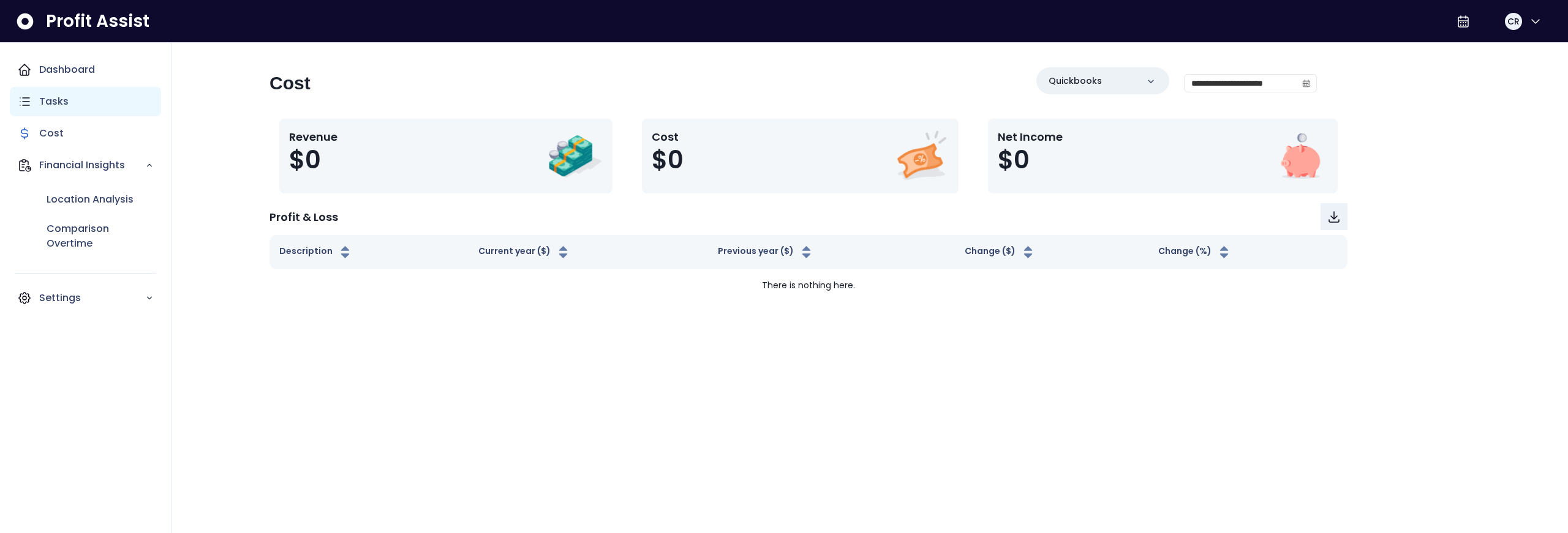
click at [77, 103] on div "Tasks" at bounding box center [86, 101] width 152 height 30
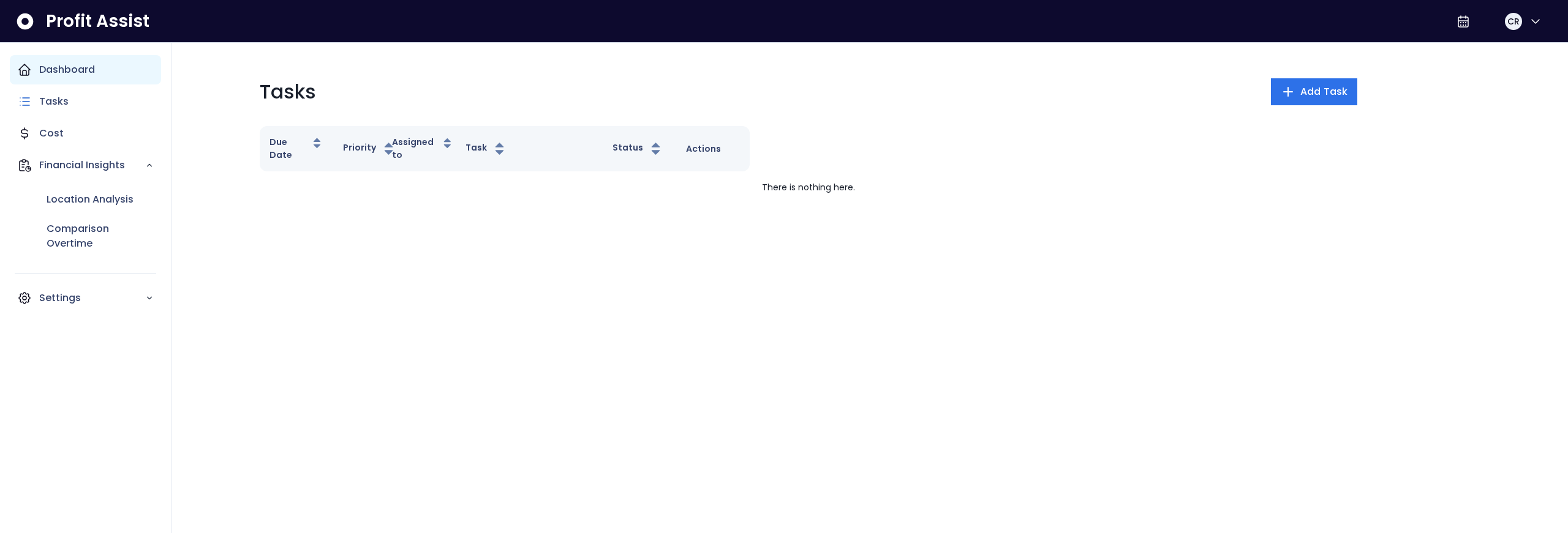
click at [77, 79] on div "Dashboard" at bounding box center [86, 69] width 152 height 30
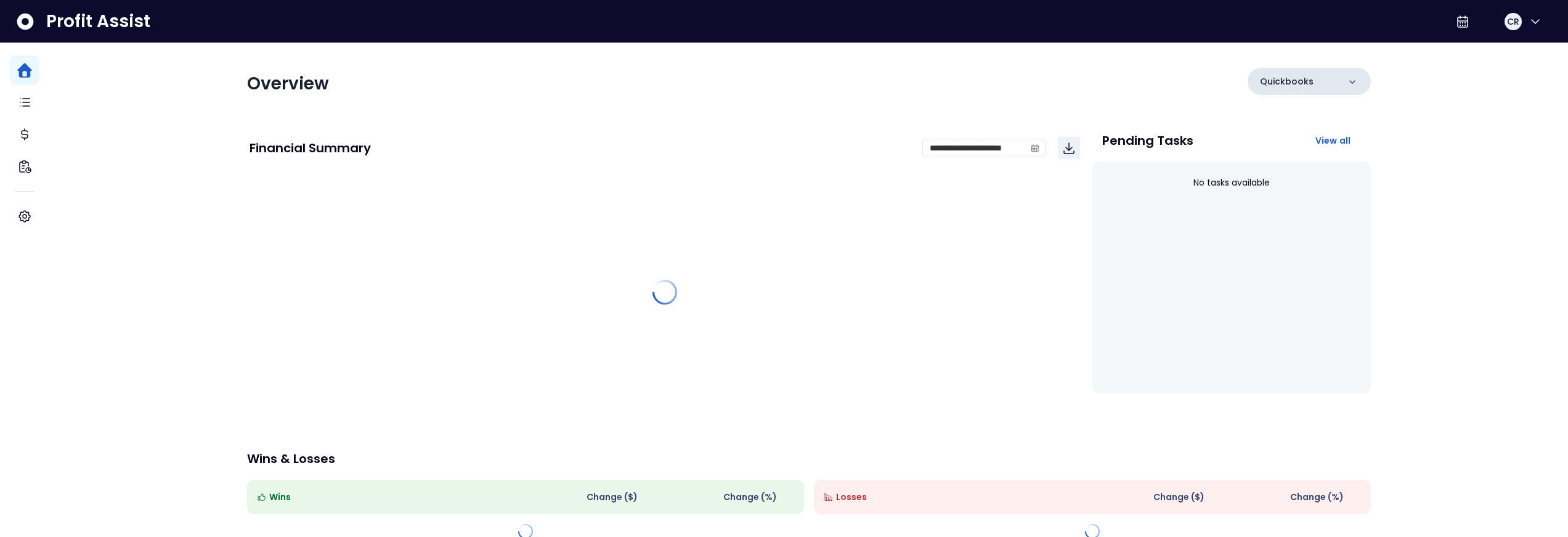
click at [1311, 84] on div "Quickbooks" at bounding box center [1309, 81] width 123 height 27
click at [1315, 83] on div "Quickbooks" at bounding box center [1309, 81] width 123 height 27
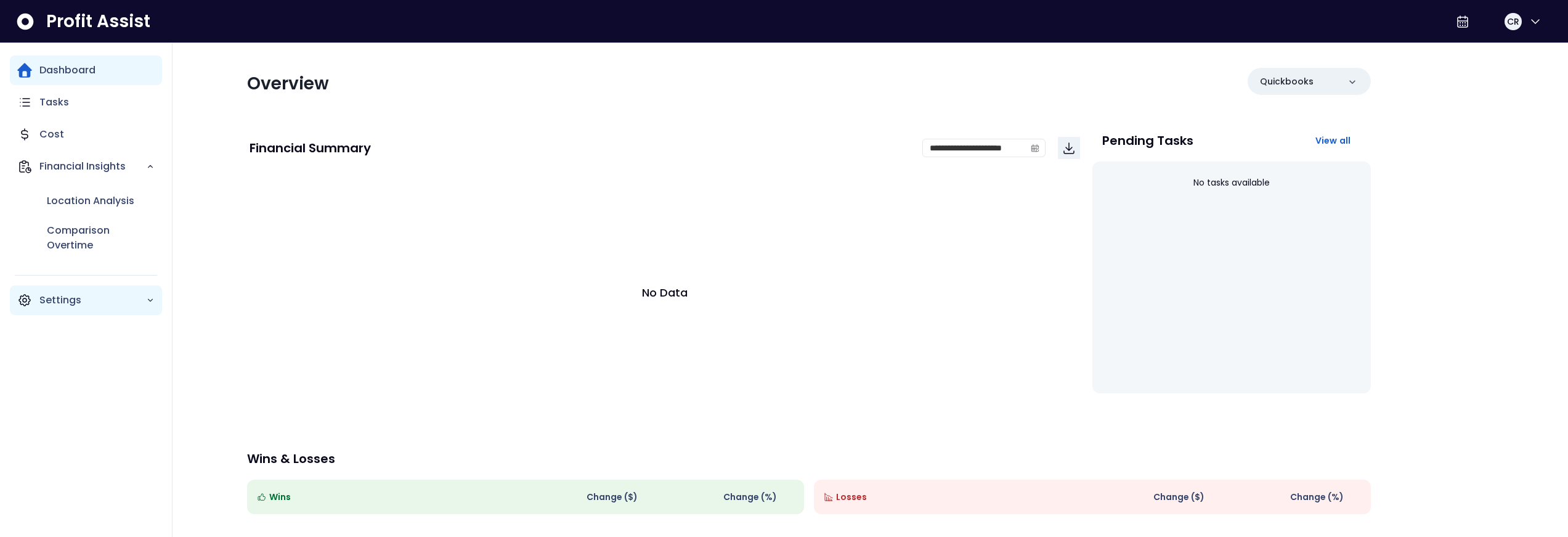
click at [84, 304] on p "Settings" at bounding box center [92, 300] width 107 height 15
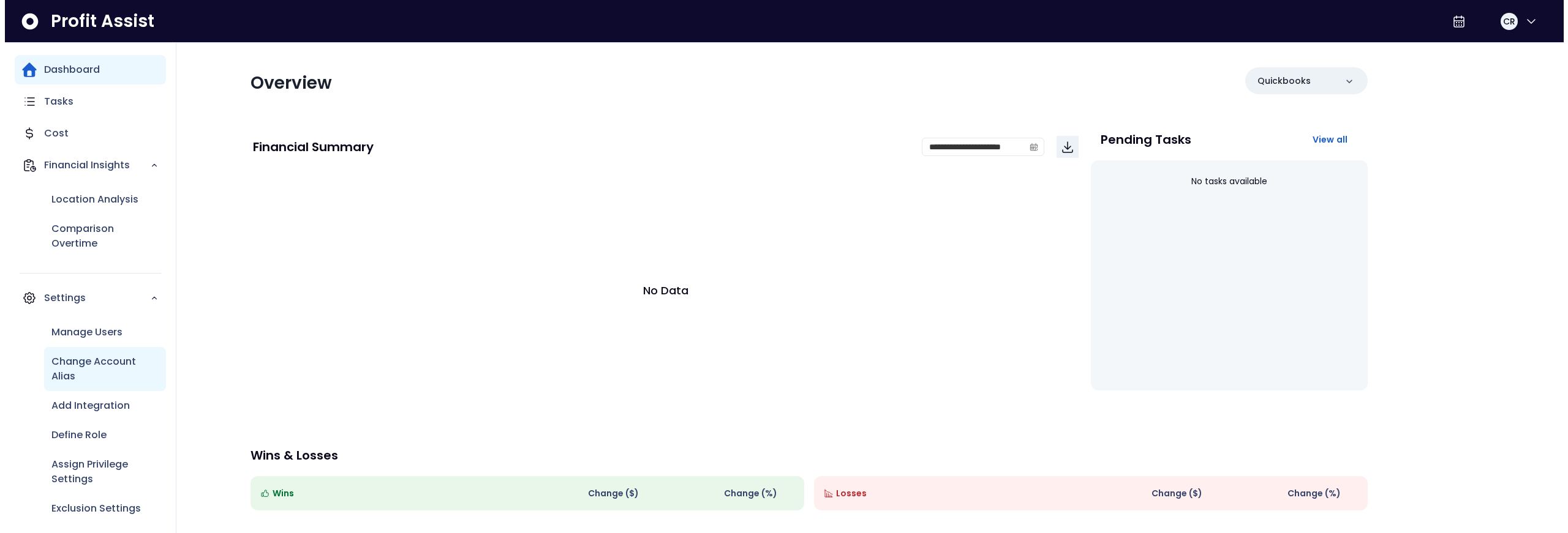
scroll to position [7, 0]
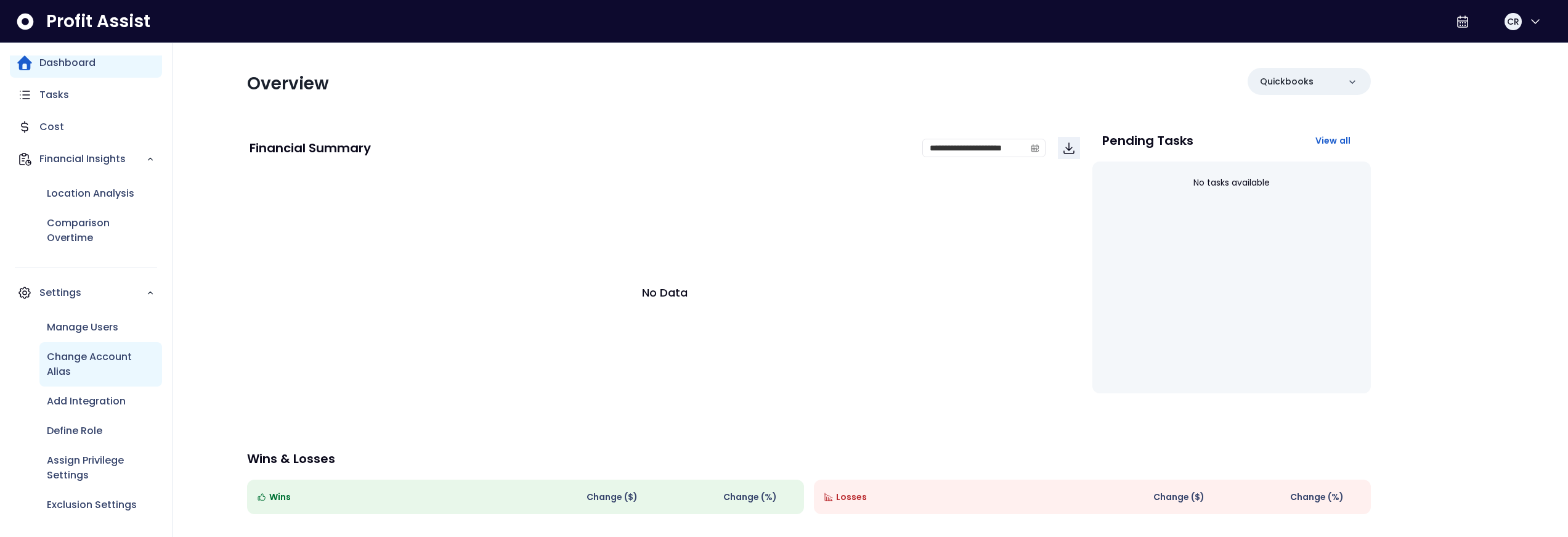
click at [107, 362] on p "Change Account Alias" at bounding box center [100, 364] width 107 height 30
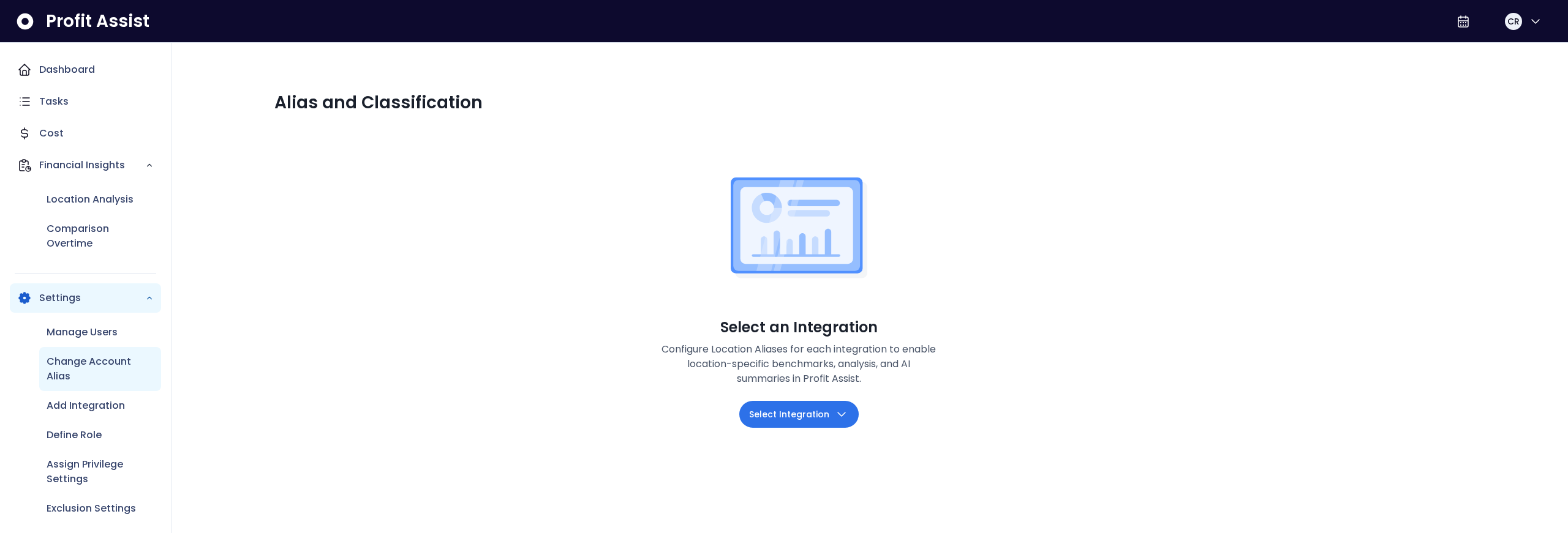
click at [107, 365] on p "Change Account Alias" at bounding box center [100, 369] width 107 height 30
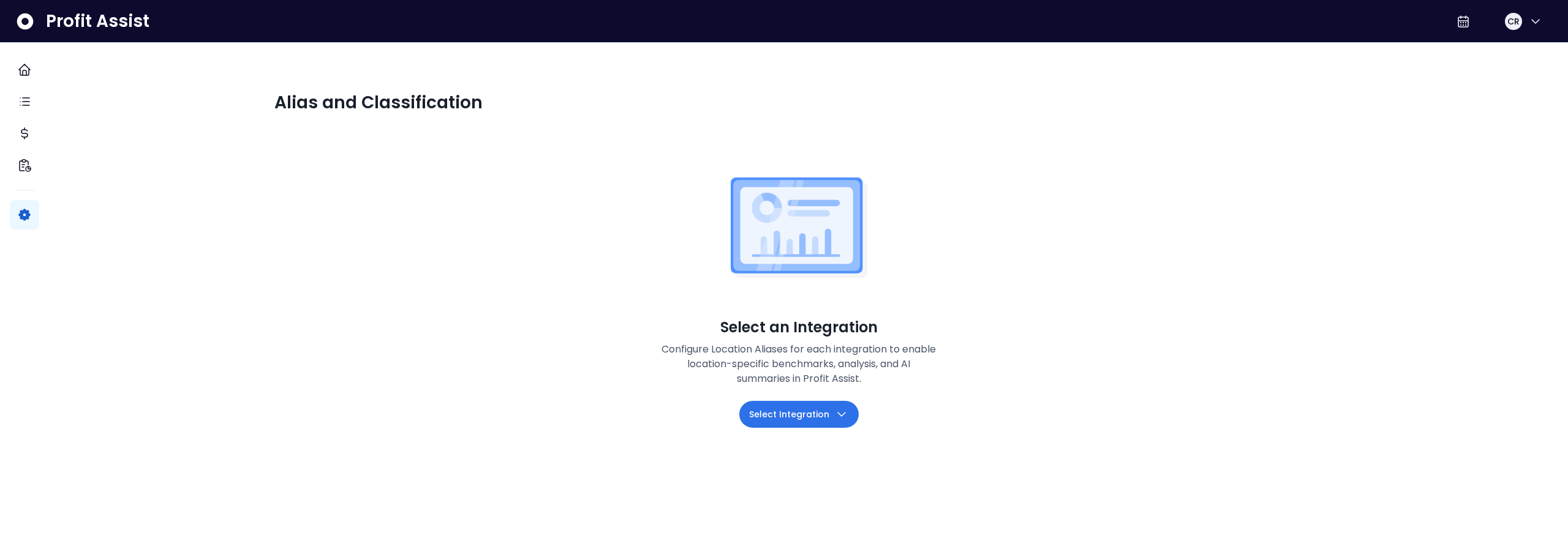
click at [804, 415] on span "Select Integration" at bounding box center [789, 414] width 80 height 14
click at [799, 442] on li "Quickbooks" at bounding box center [798, 444] width 119 height 29
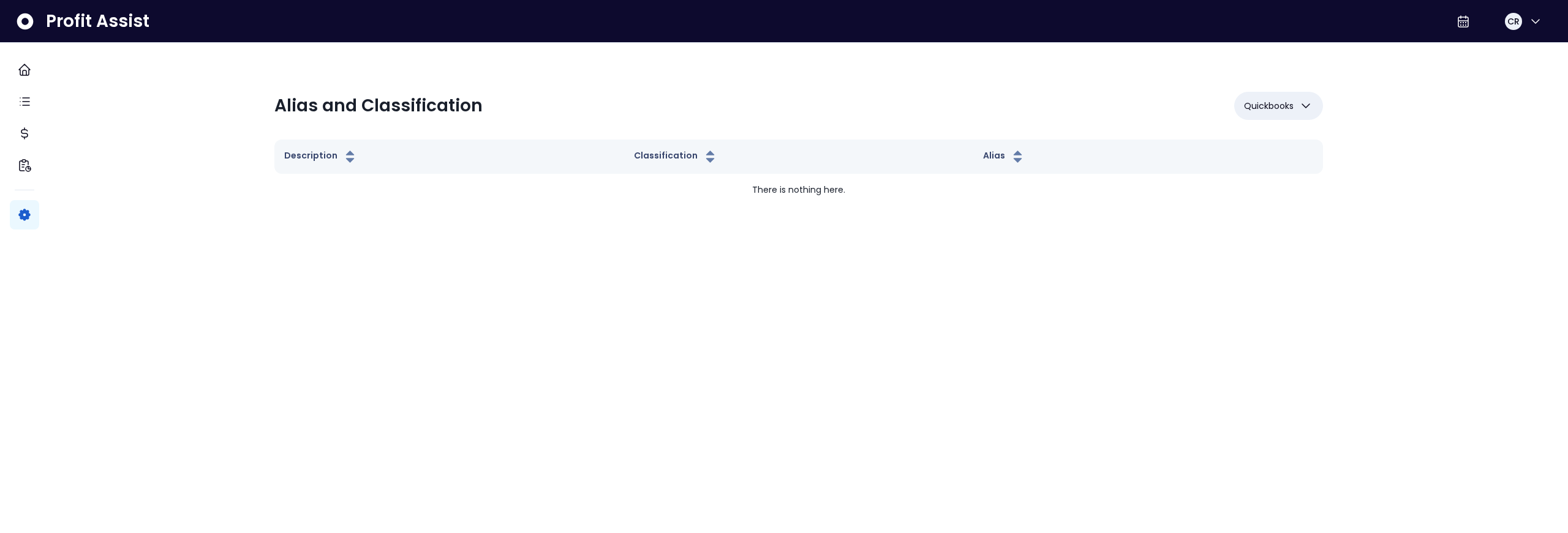
click at [835, 192] on td "There is nothing here." at bounding box center [798, 190] width 1048 height 32
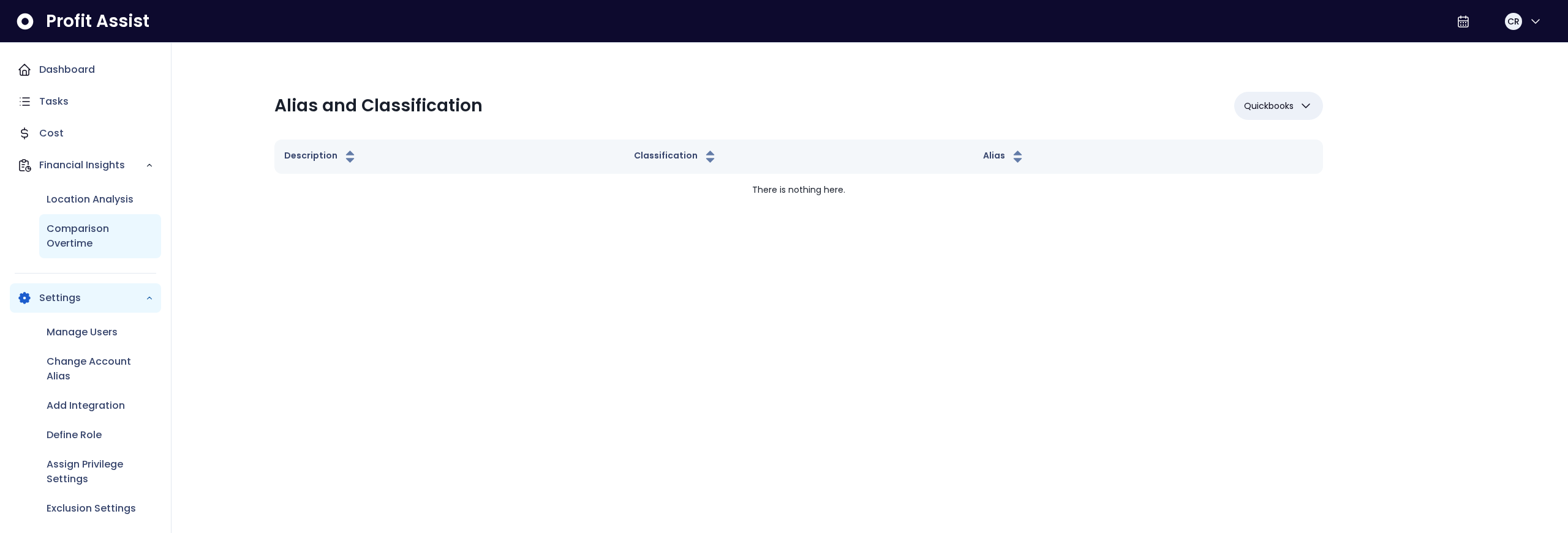
click at [87, 232] on p "Comparison Overtime" at bounding box center [100, 236] width 107 height 30
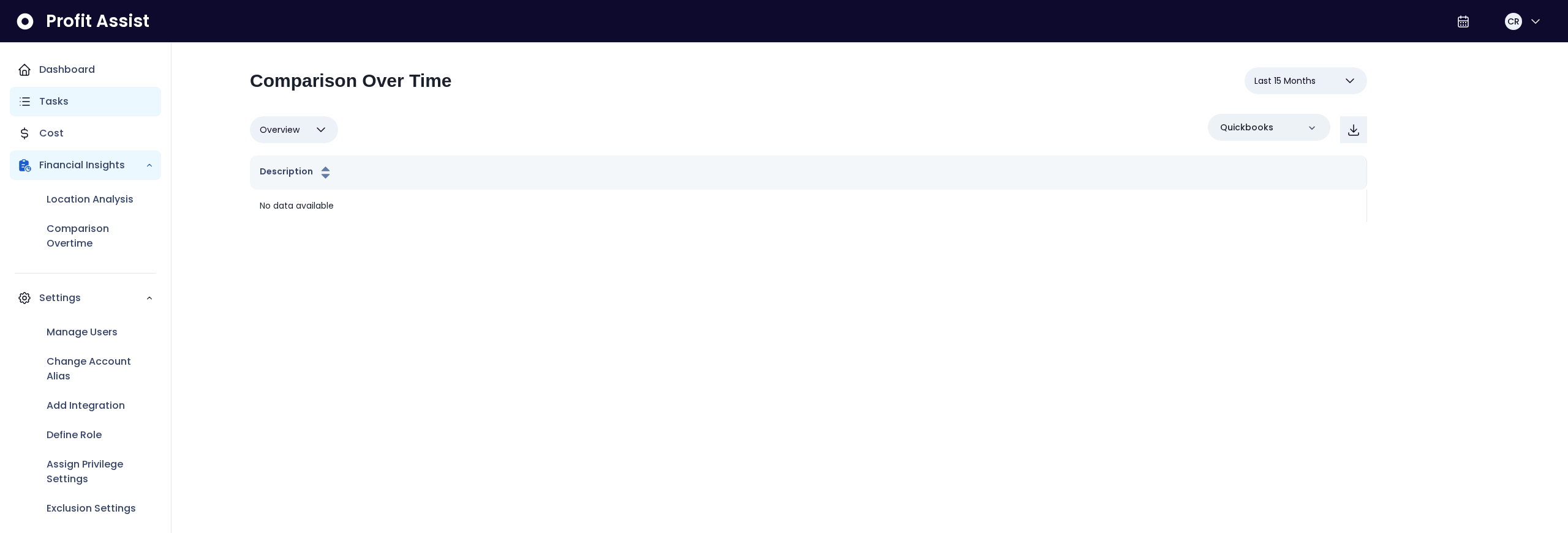
click at [74, 96] on div "Tasks" at bounding box center [86, 101] width 152 height 30
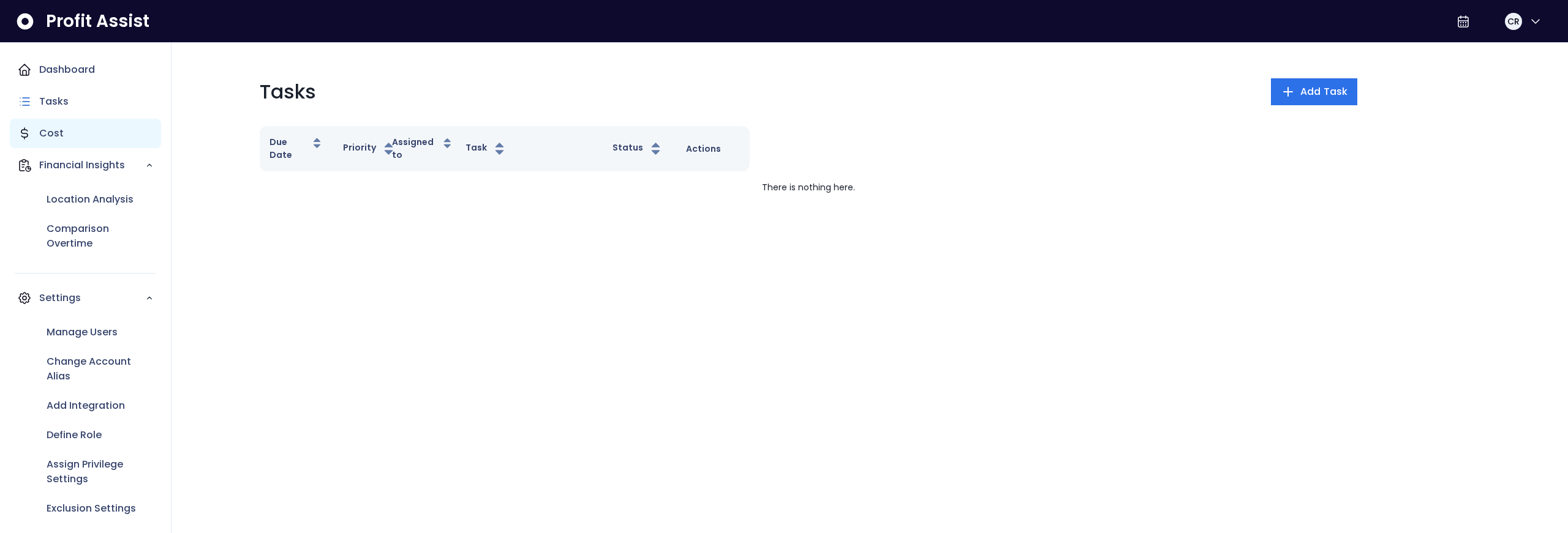
click at [77, 126] on div "Cost" at bounding box center [86, 133] width 152 height 30
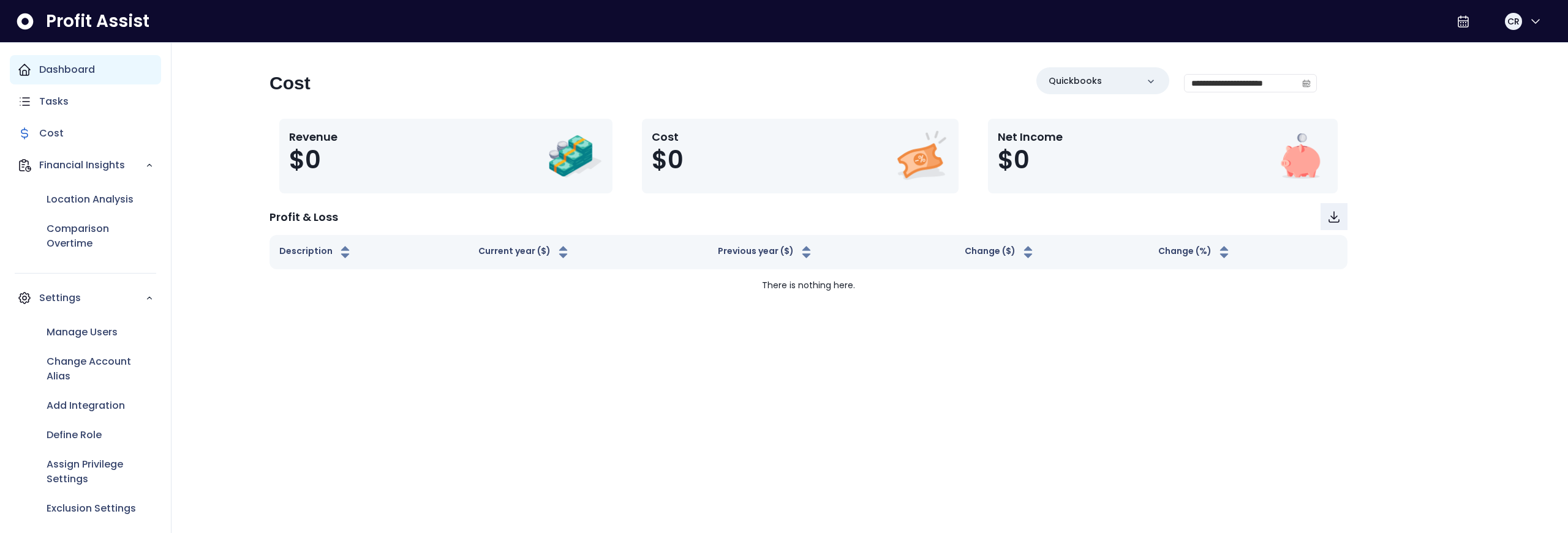
click at [86, 75] on p "Dashboard" at bounding box center [66, 70] width 56 height 14
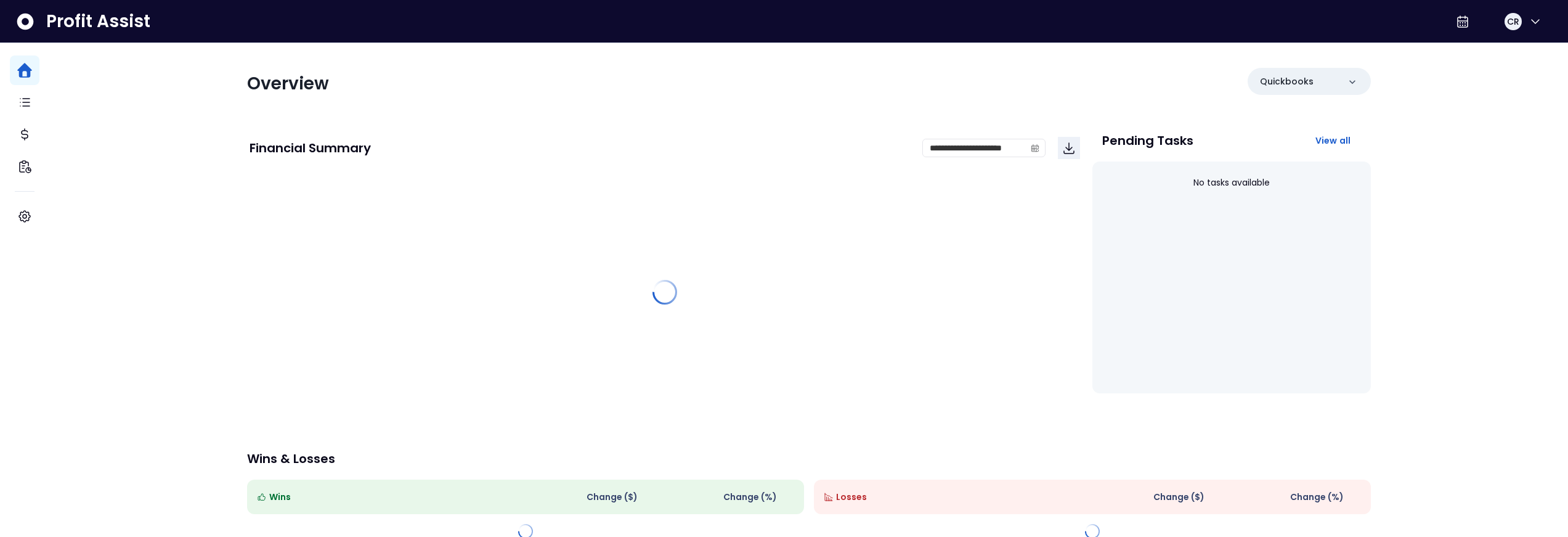
click at [93, 24] on span "Profit Assist" at bounding box center [98, 21] width 104 height 23
click at [1513, 23] on span "CR" at bounding box center [1513, 21] width 12 height 12
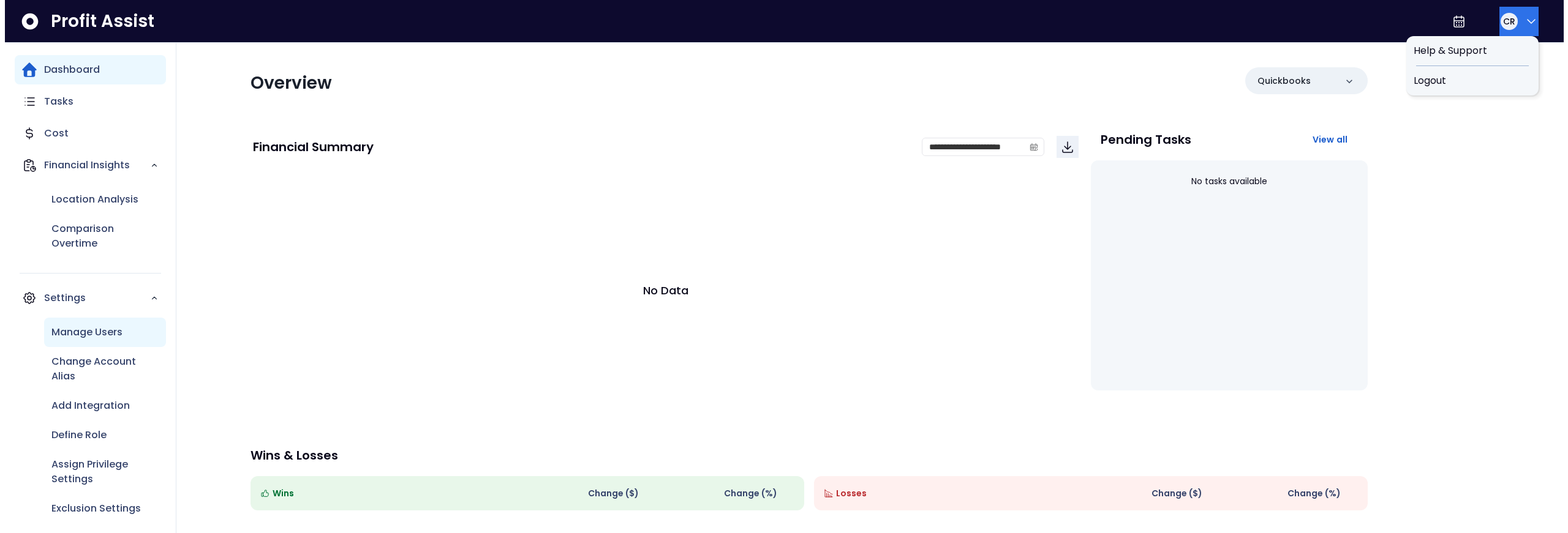
scroll to position [7, 0]
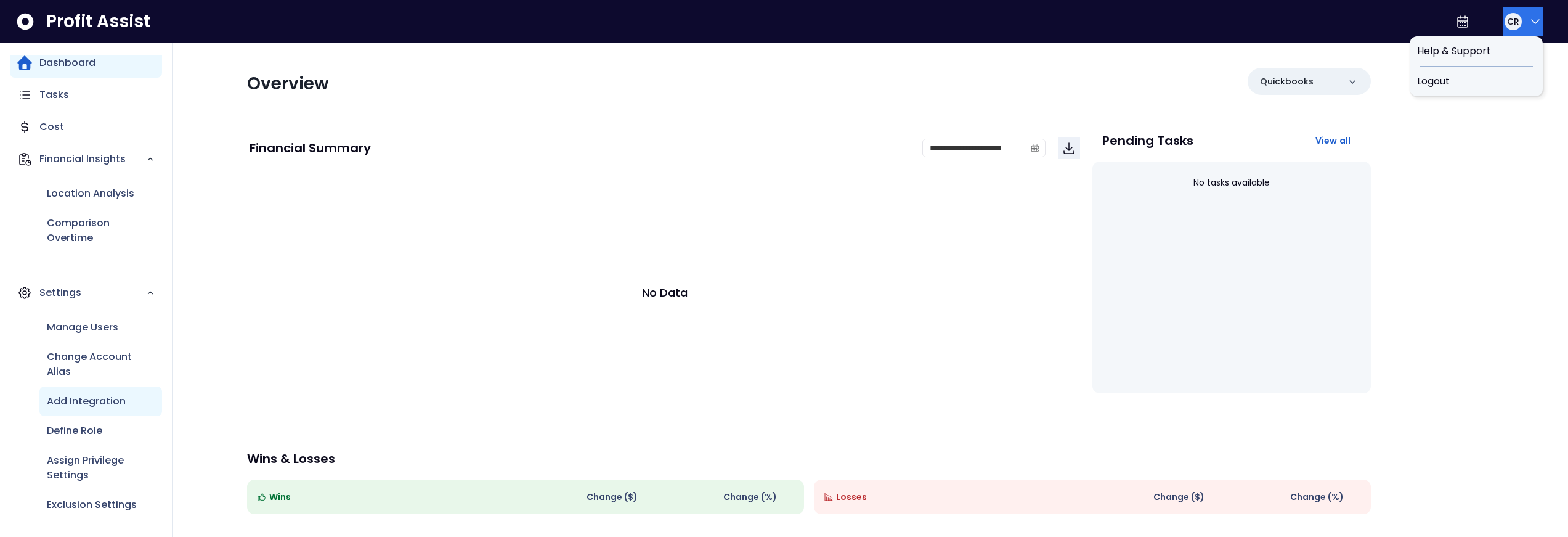
click at [110, 400] on p "Add Integration" at bounding box center [86, 401] width 79 height 15
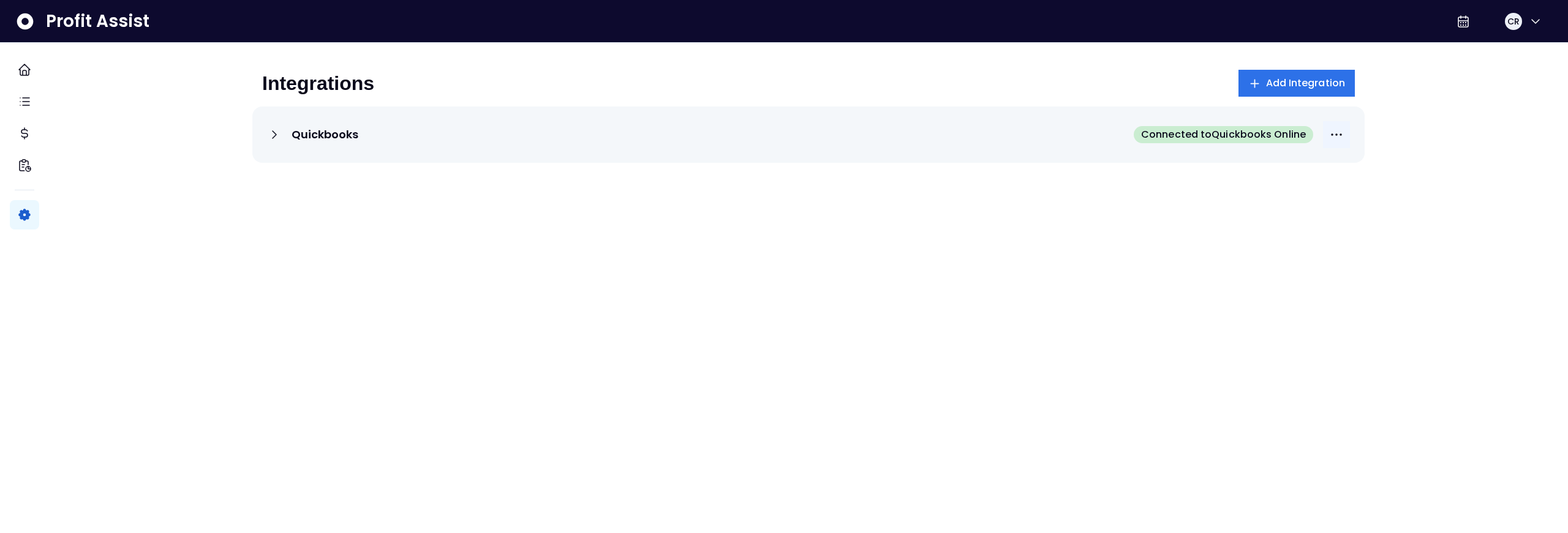
click at [1329, 131] on icon "More options" at bounding box center [1336, 134] width 14 height 14
click at [1329, 171] on span "Edit Budget Settings" at bounding box center [1324, 165] width 118 height 14
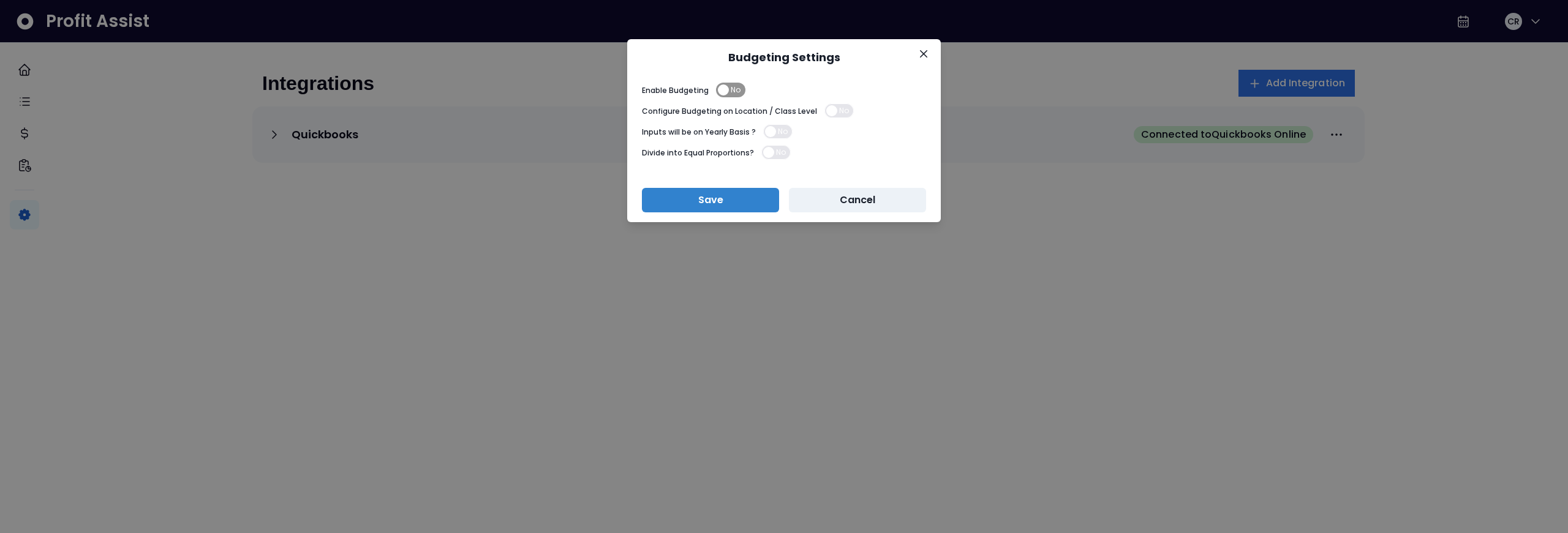
click at [731, 93] on span "No" at bounding box center [736, 90] width 10 height 14
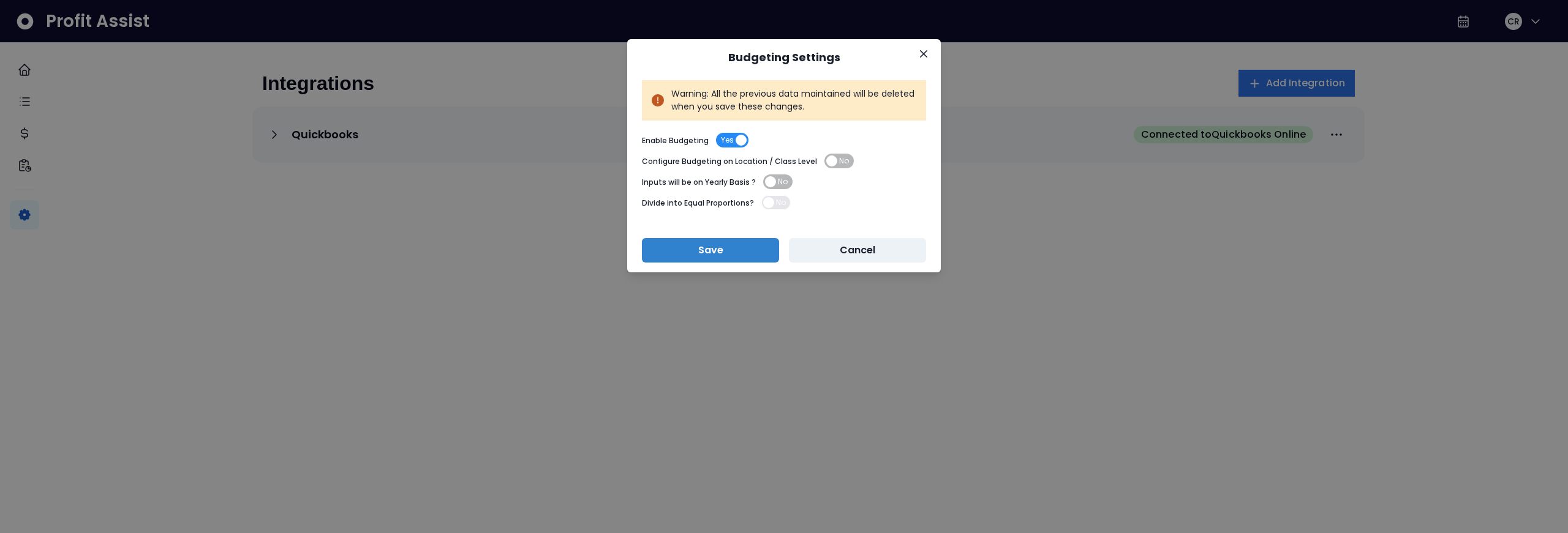
click at [730, 138] on span "Yes" at bounding box center [728, 140] width 13 height 14
click at [864, 244] on button "Cancel" at bounding box center [858, 250] width 137 height 25
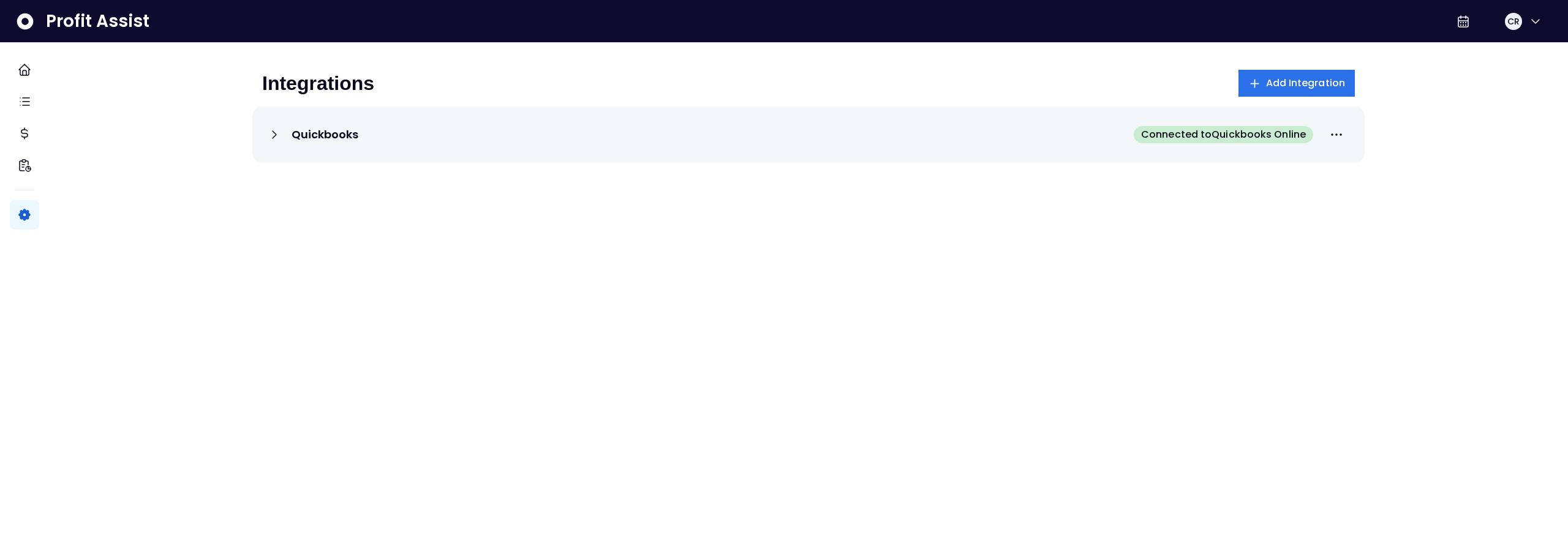
click at [281, 131] on icon at bounding box center [274, 134] width 14 height 14
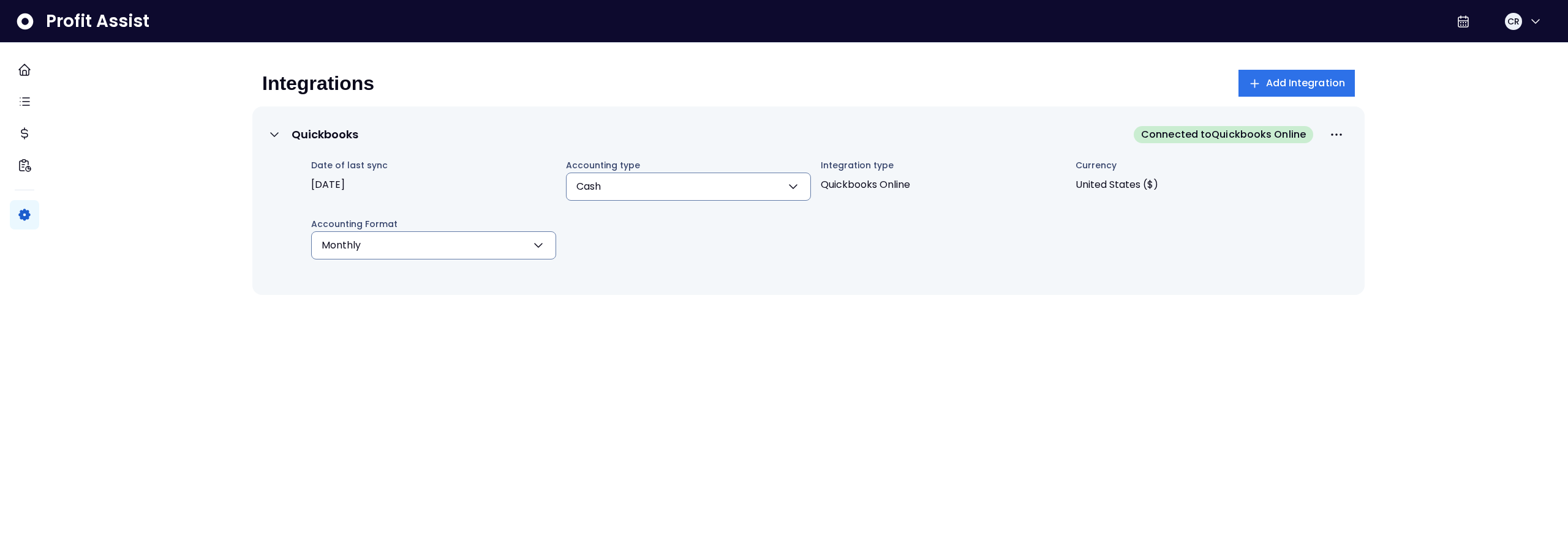
click at [811, 189] on button "Cash" at bounding box center [688, 186] width 245 height 28
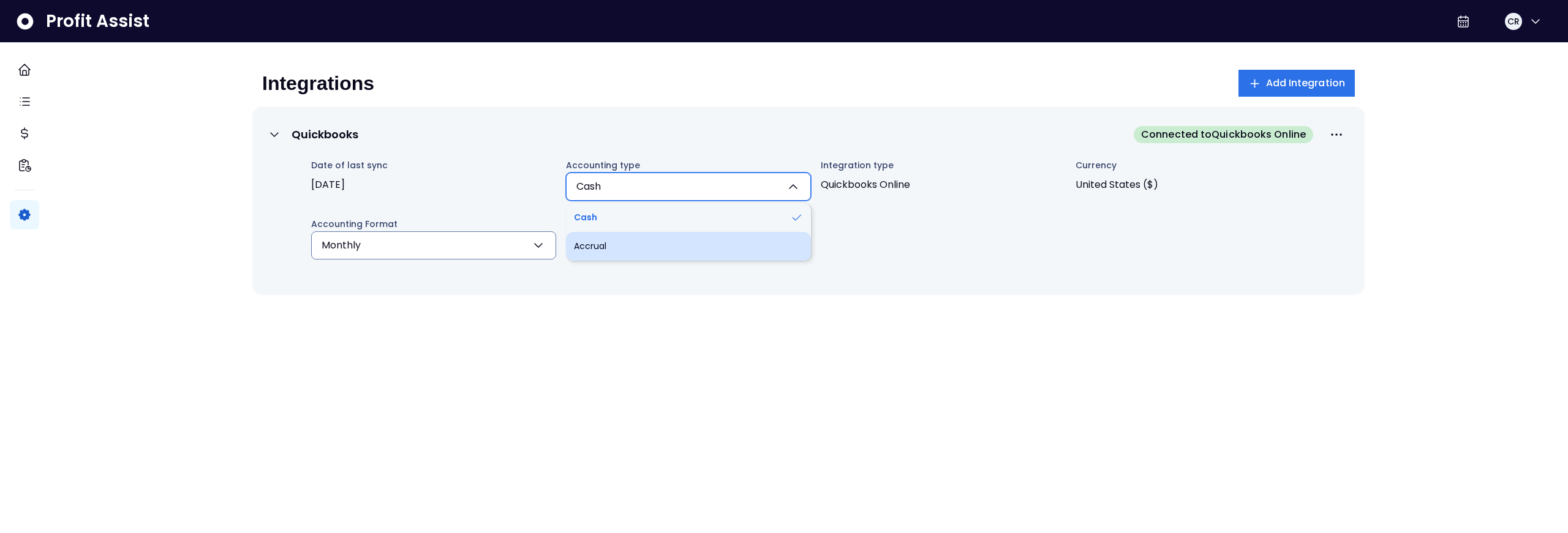
click at [792, 240] on li "Accrual" at bounding box center [688, 247] width 245 height 29
type input "*******"
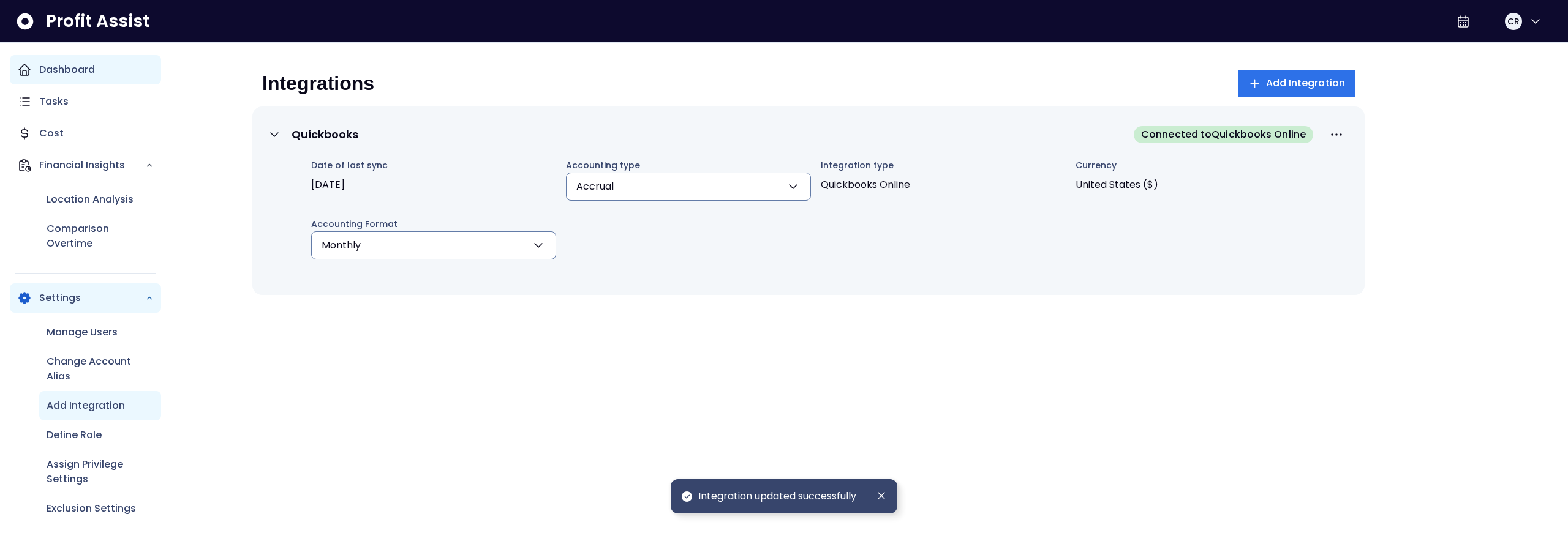
click at [35, 72] on div "Dashboard" at bounding box center [86, 69] width 152 height 30
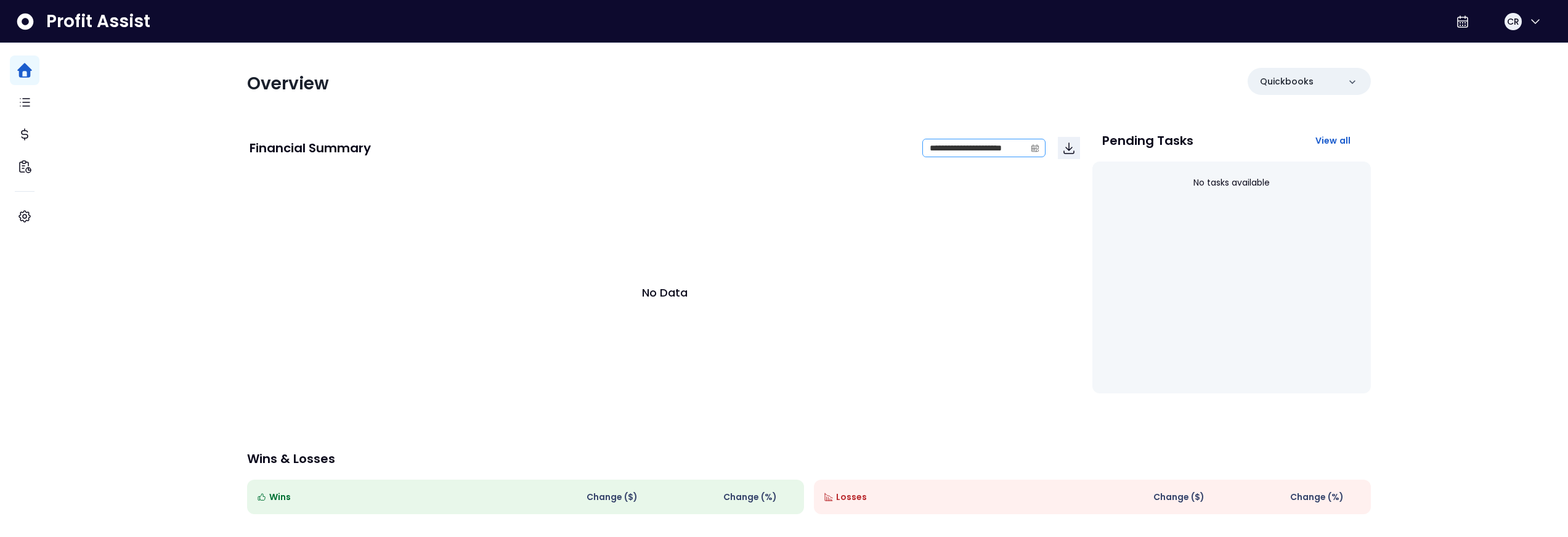
click at [1031, 149] on icon "calendar" at bounding box center [1034, 148] width 7 height 7
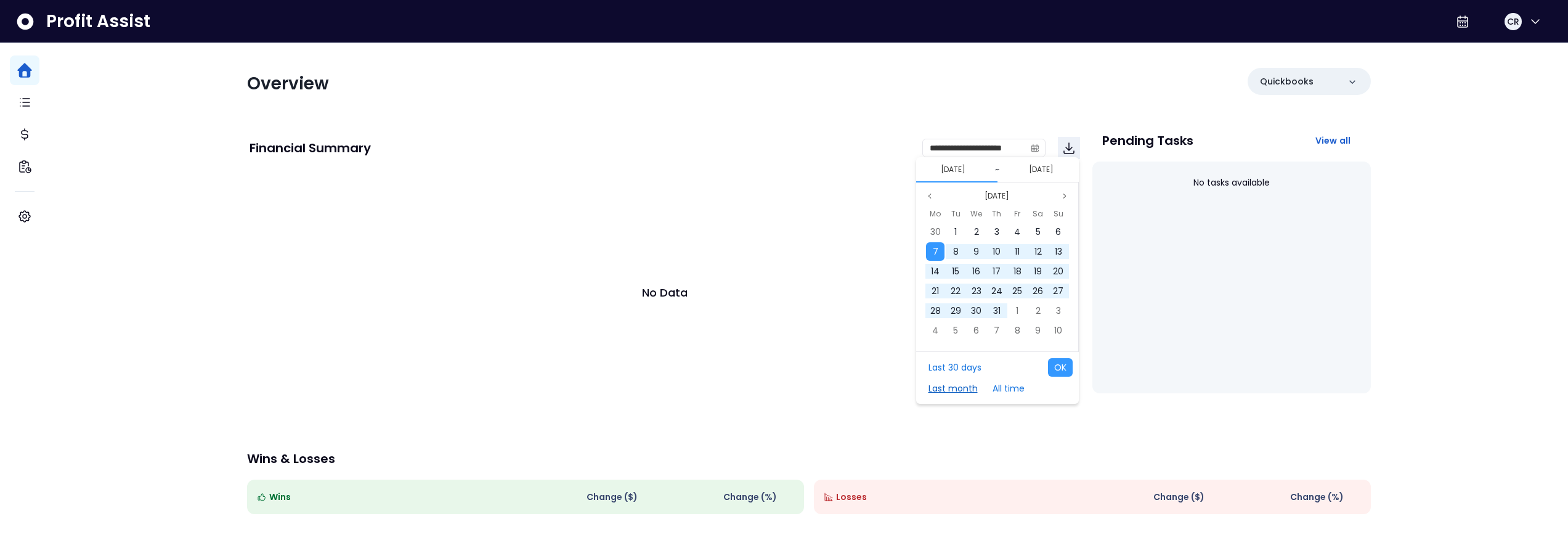
click at [955, 388] on button "Last month" at bounding box center [953, 388] width 62 height 18
click at [1065, 371] on button "OK" at bounding box center [1060, 367] width 25 height 18
type input "**********"
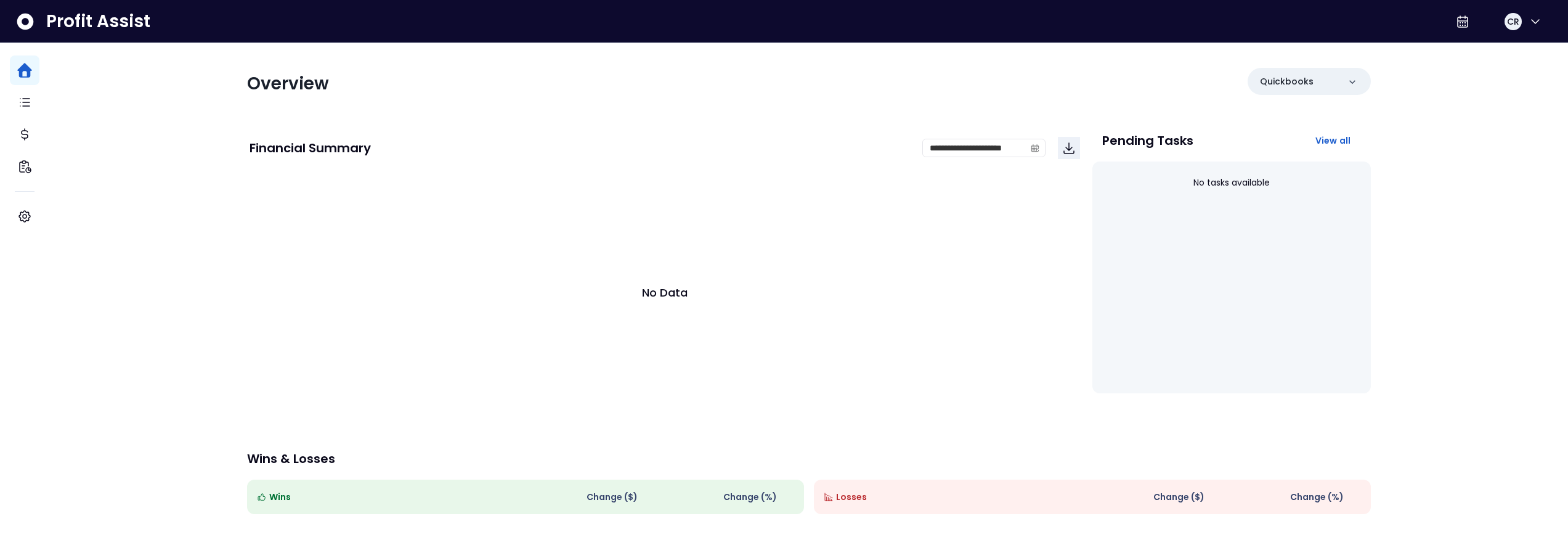
click at [365, 285] on div "No Data" at bounding box center [665, 291] width 831 height 246
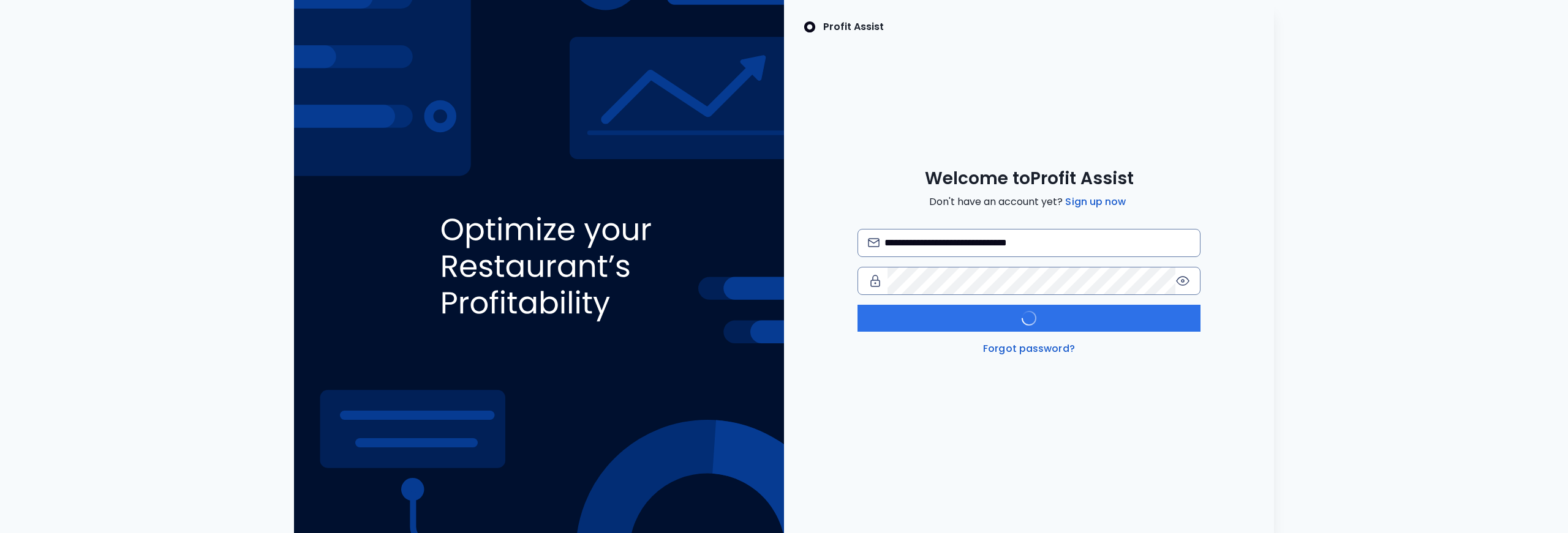
click at [1102, 317] on button "Log in" at bounding box center [1029, 317] width 343 height 27
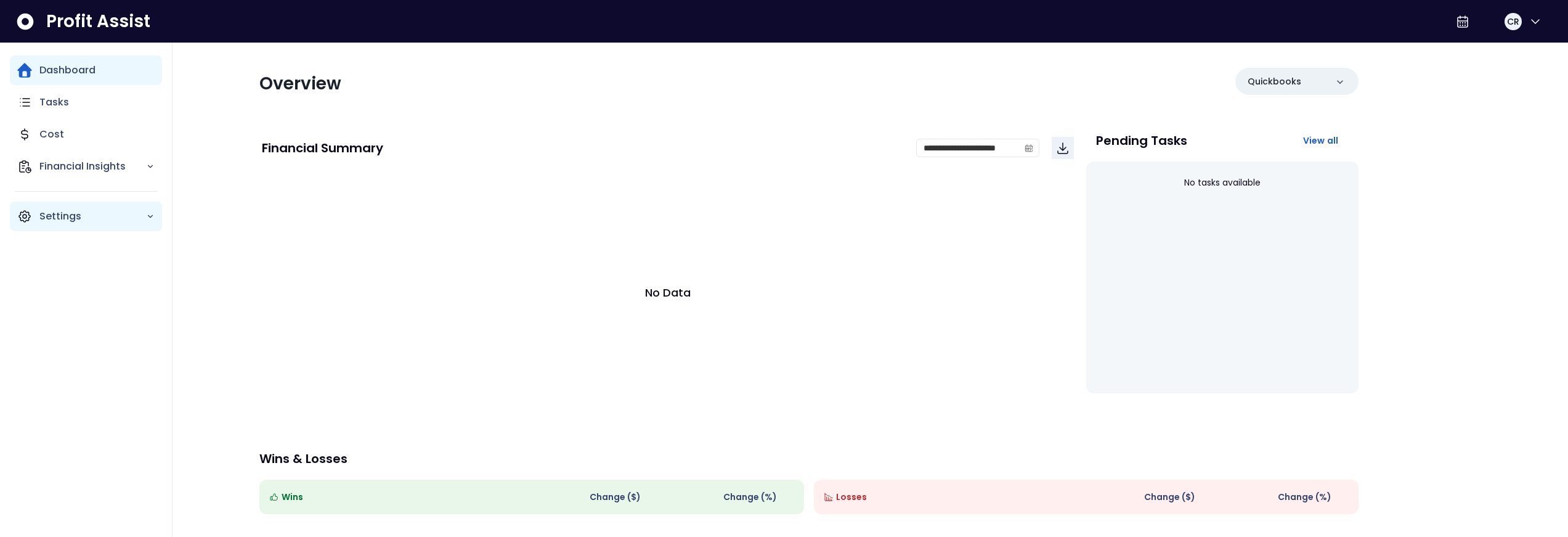
click at [73, 214] on p "Settings" at bounding box center [92, 217] width 107 height 15
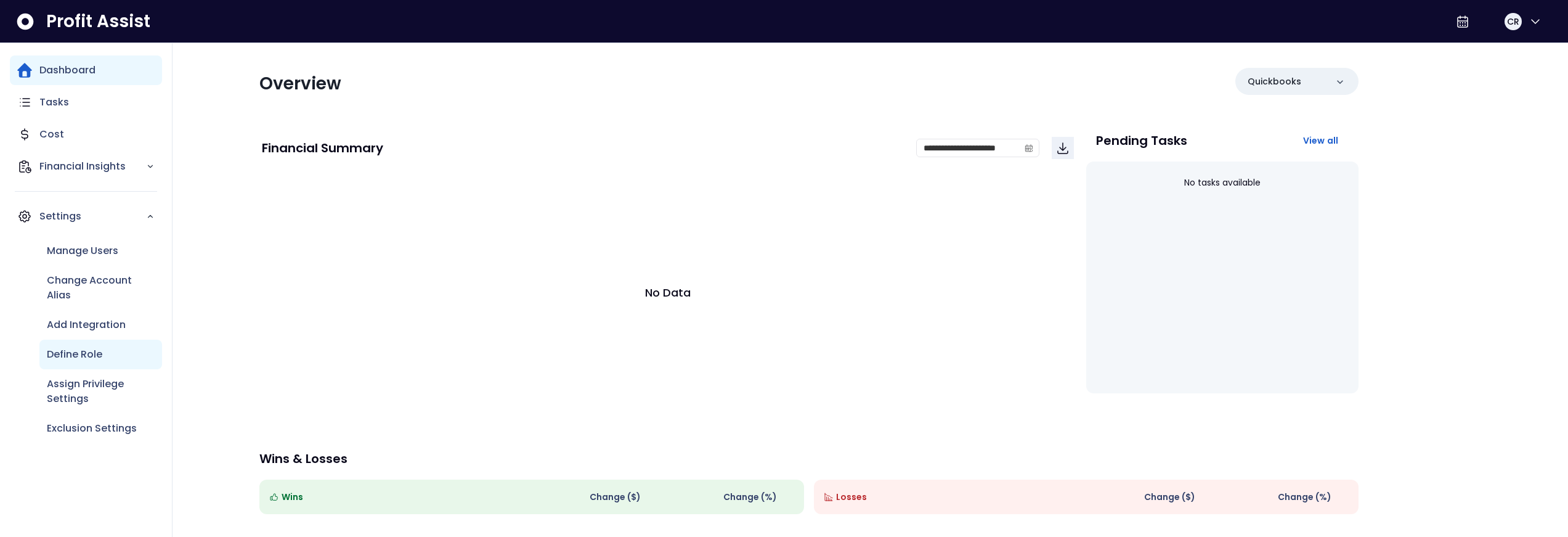
click at [91, 344] on div "Define Role" at bounding box center [100, 354] width 123 height 30
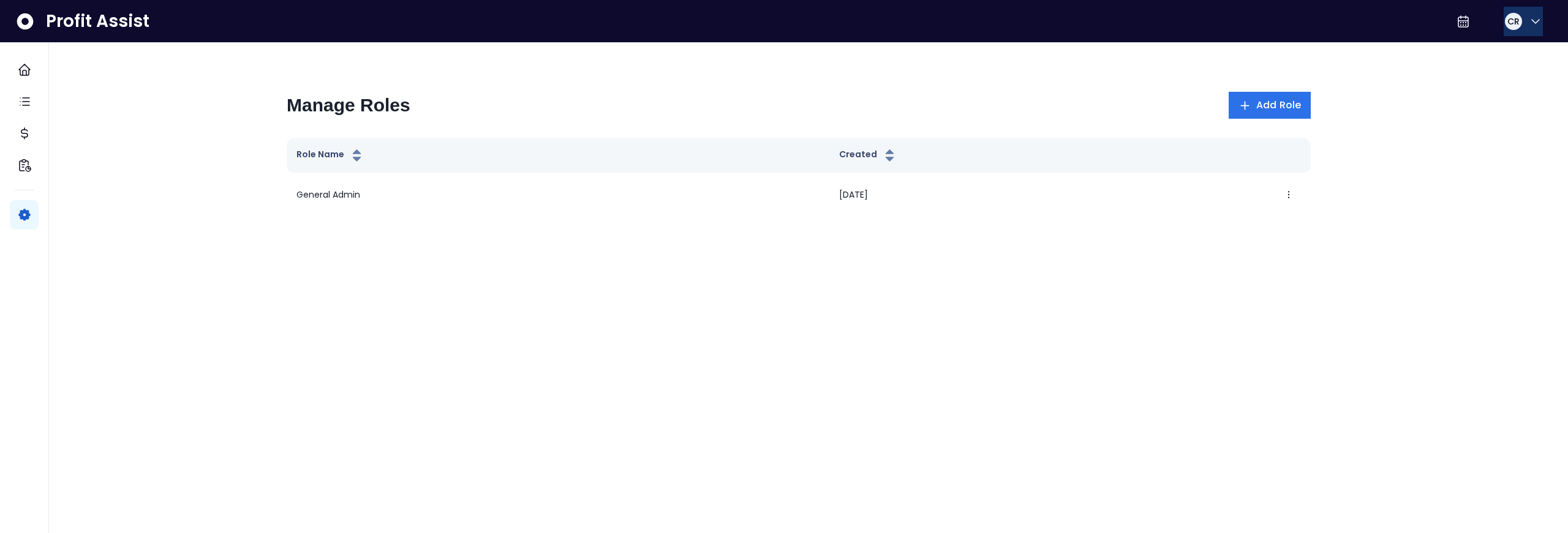
click at [1528, 20] on icon "button" at bounding box center [1536, 22] width 14 height 14
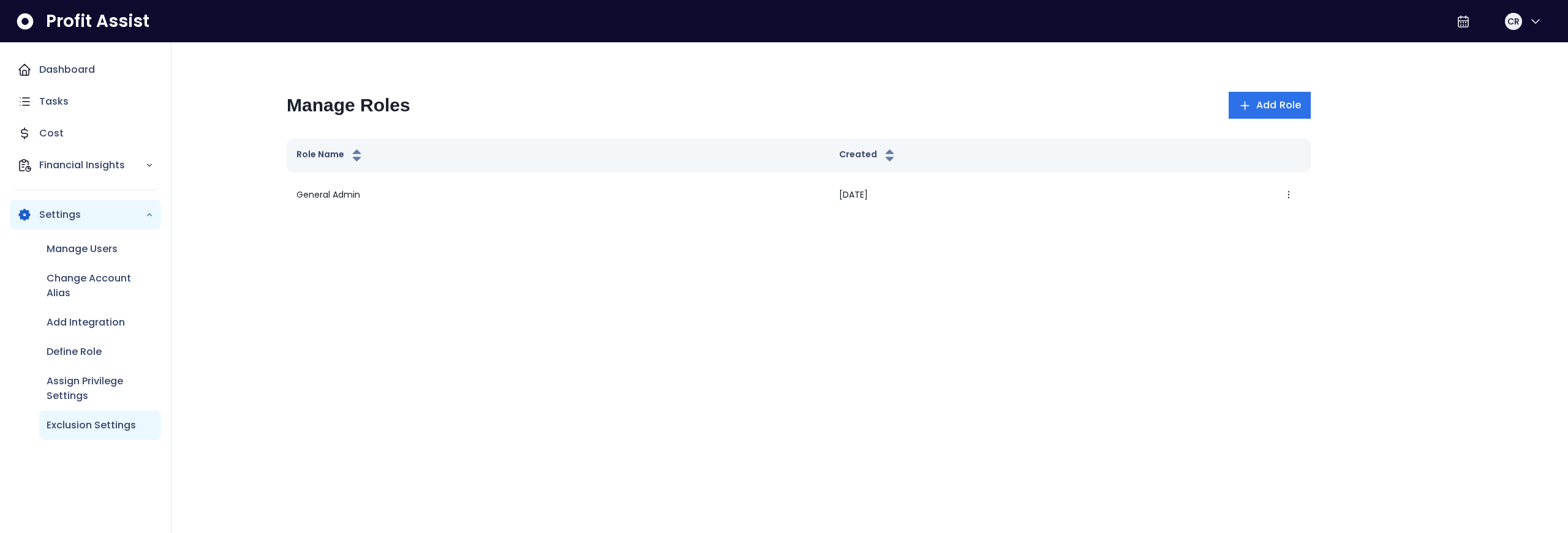
click at [101, 426] on p "Exclusion Settings" at bounding box center [91, 425] width 90 height 14
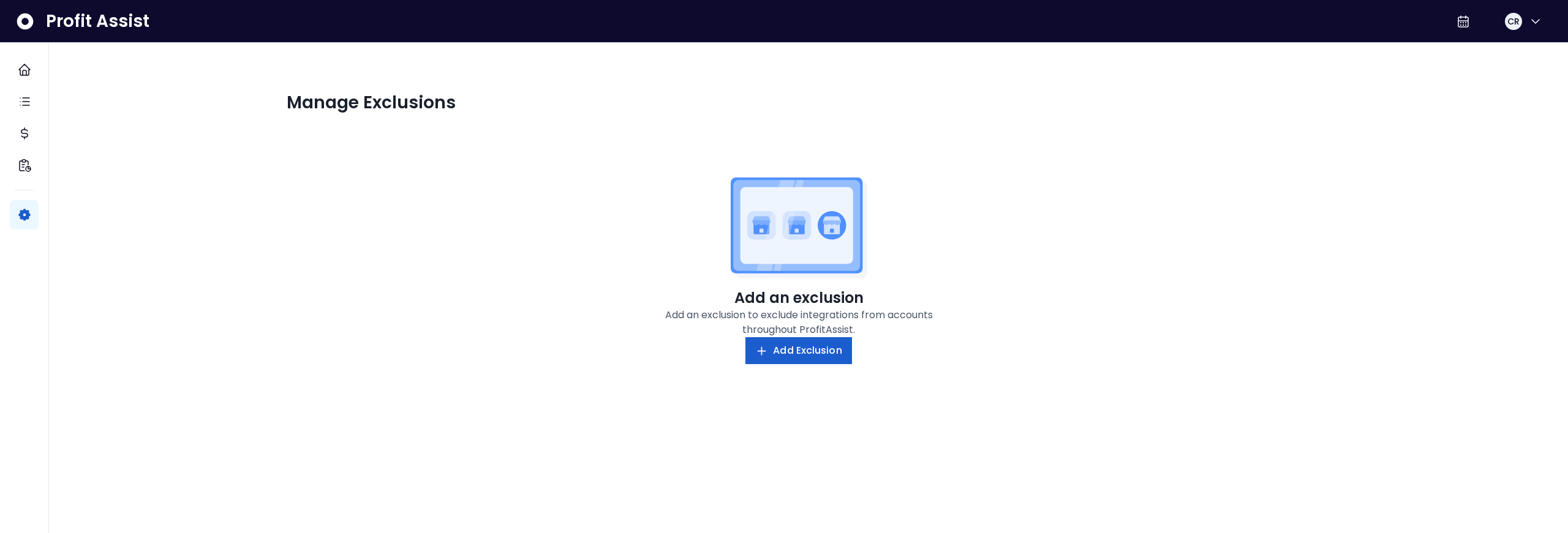
click at [808, 353] on span "Add Exclusion" at bounding box center [807, 351] width 69 height 14
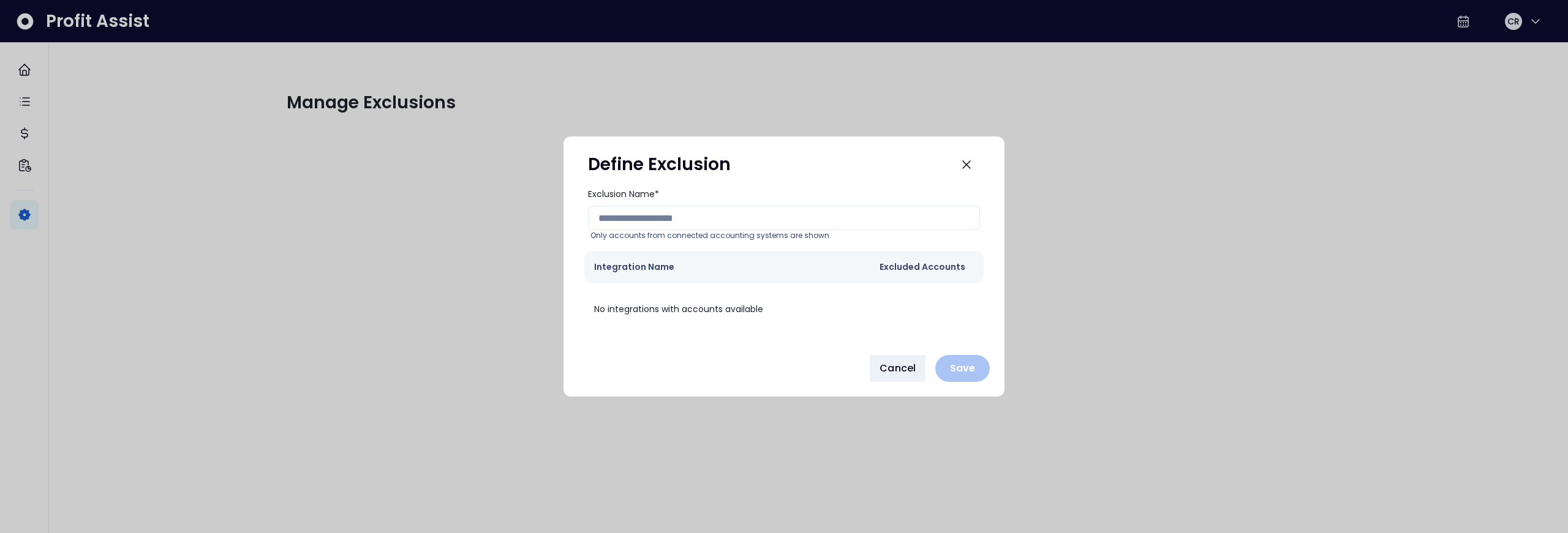
click at [765, 268] on th "Integration Name" at bounding box center [722, 267] width 276 height 32
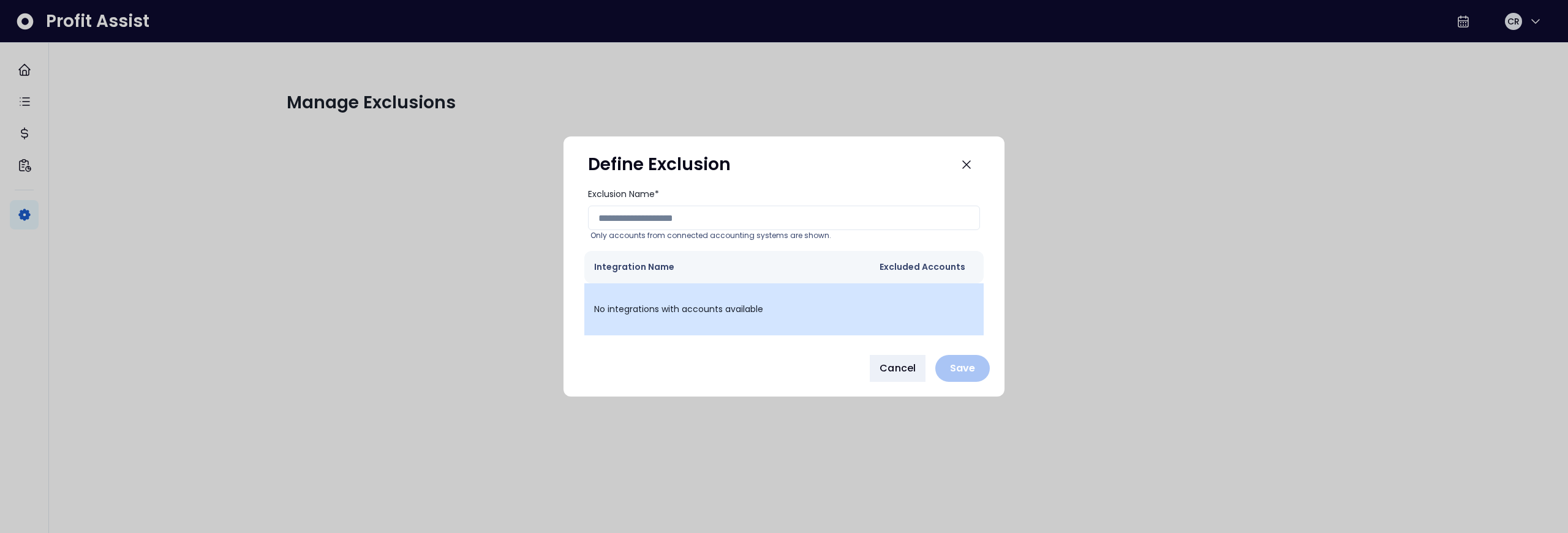
click at [710, 309] on p "No integrations with accounts available" at bounding box center [784, 309] width 380 height 32
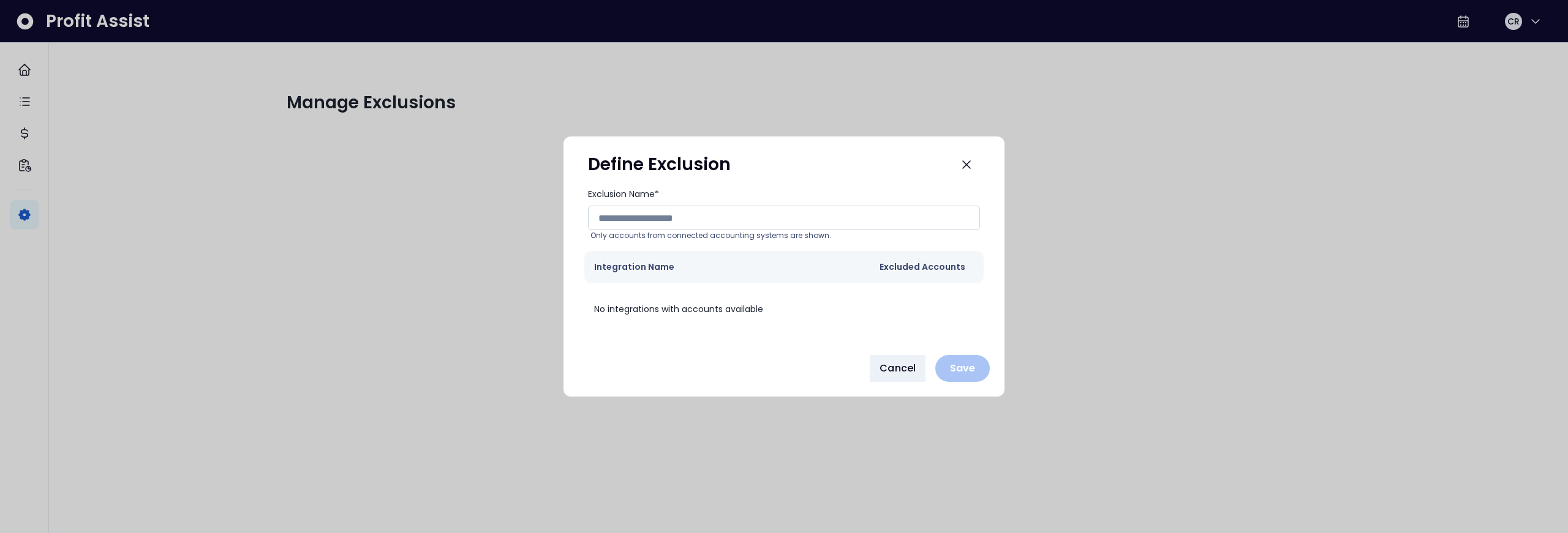
click at [710, 220] on input "Exclusion Name*" at bounding box center [783, 218] width 392 height 25
click at [883, 369] on span "Cancel" at bounding box center [897, 369] width 36 height 14
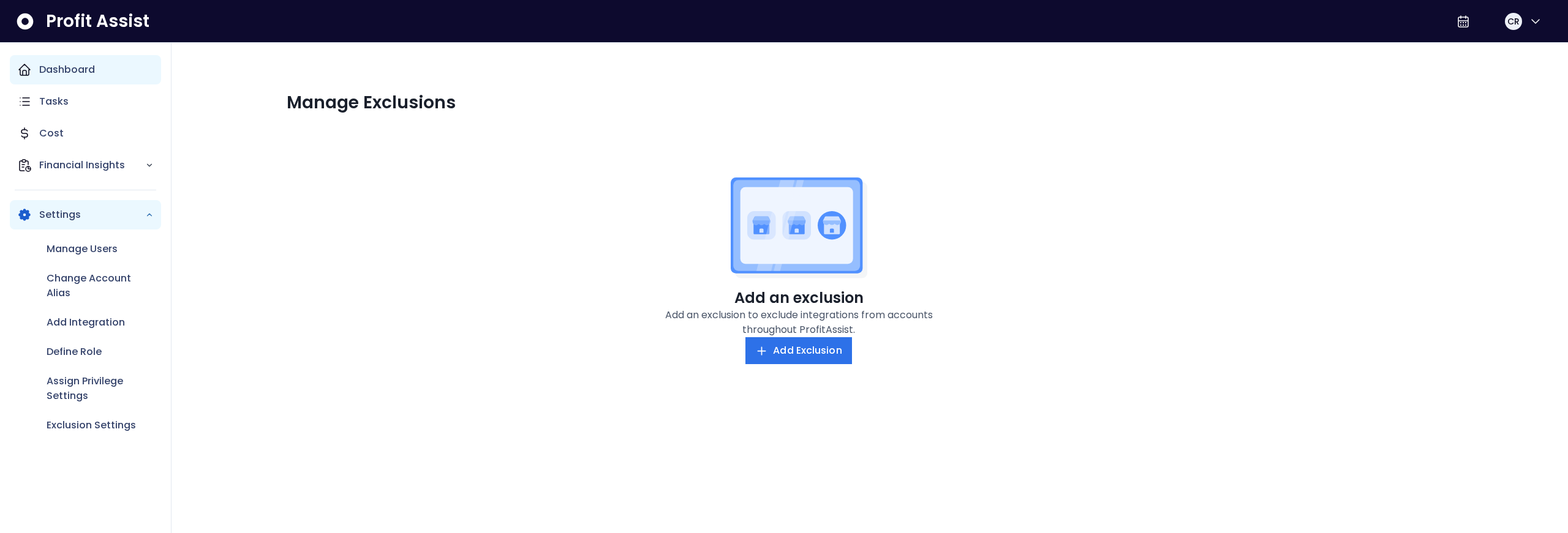
click at [44, 71] on p "Dashboard" at bounding box center [66, 70] width 56 height 14
